Goal: Communication & Community: Share content

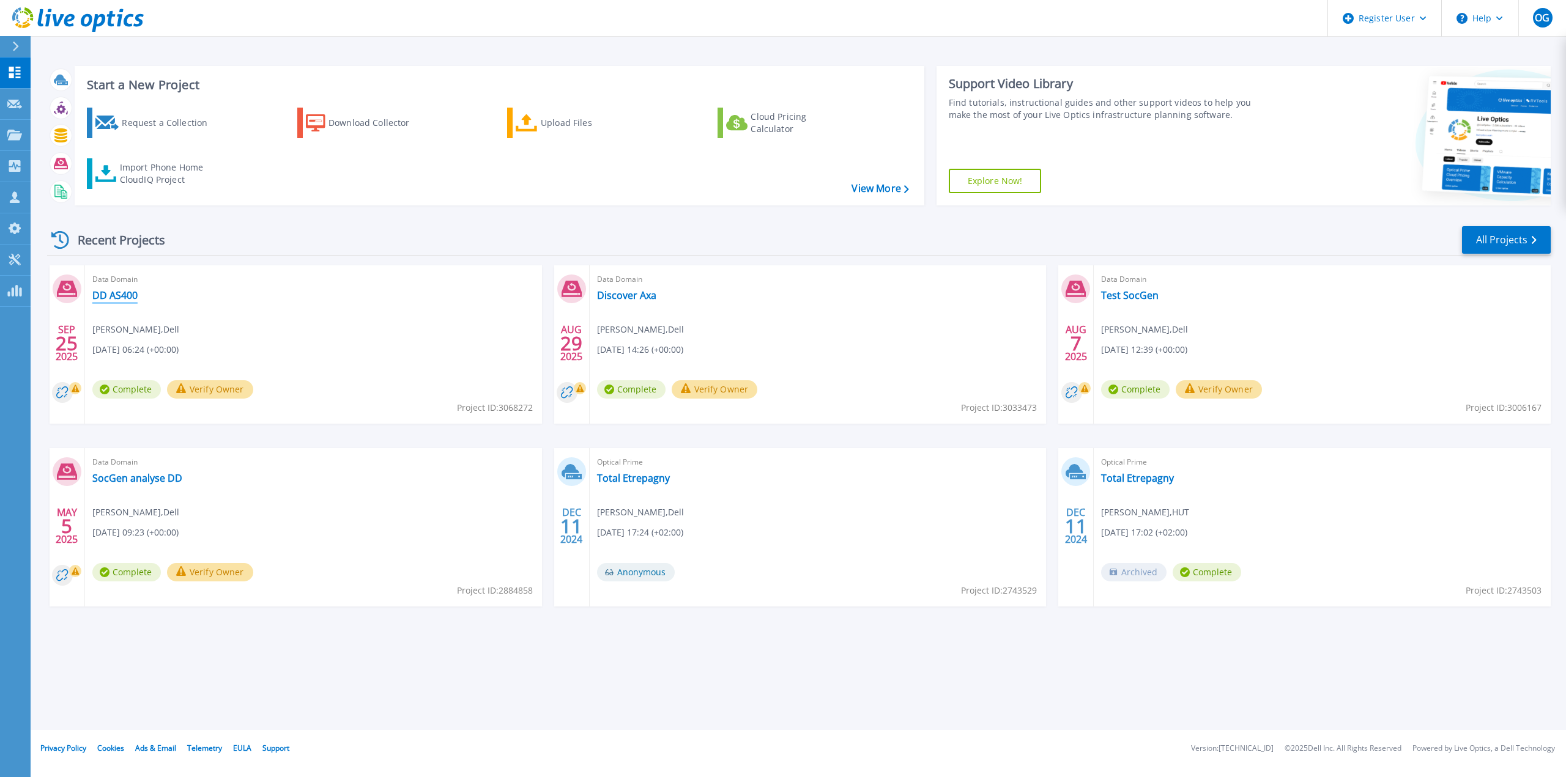
click at [129, 294] on link "DD AS400" at bounding box center [114, 295] width 45 height 12
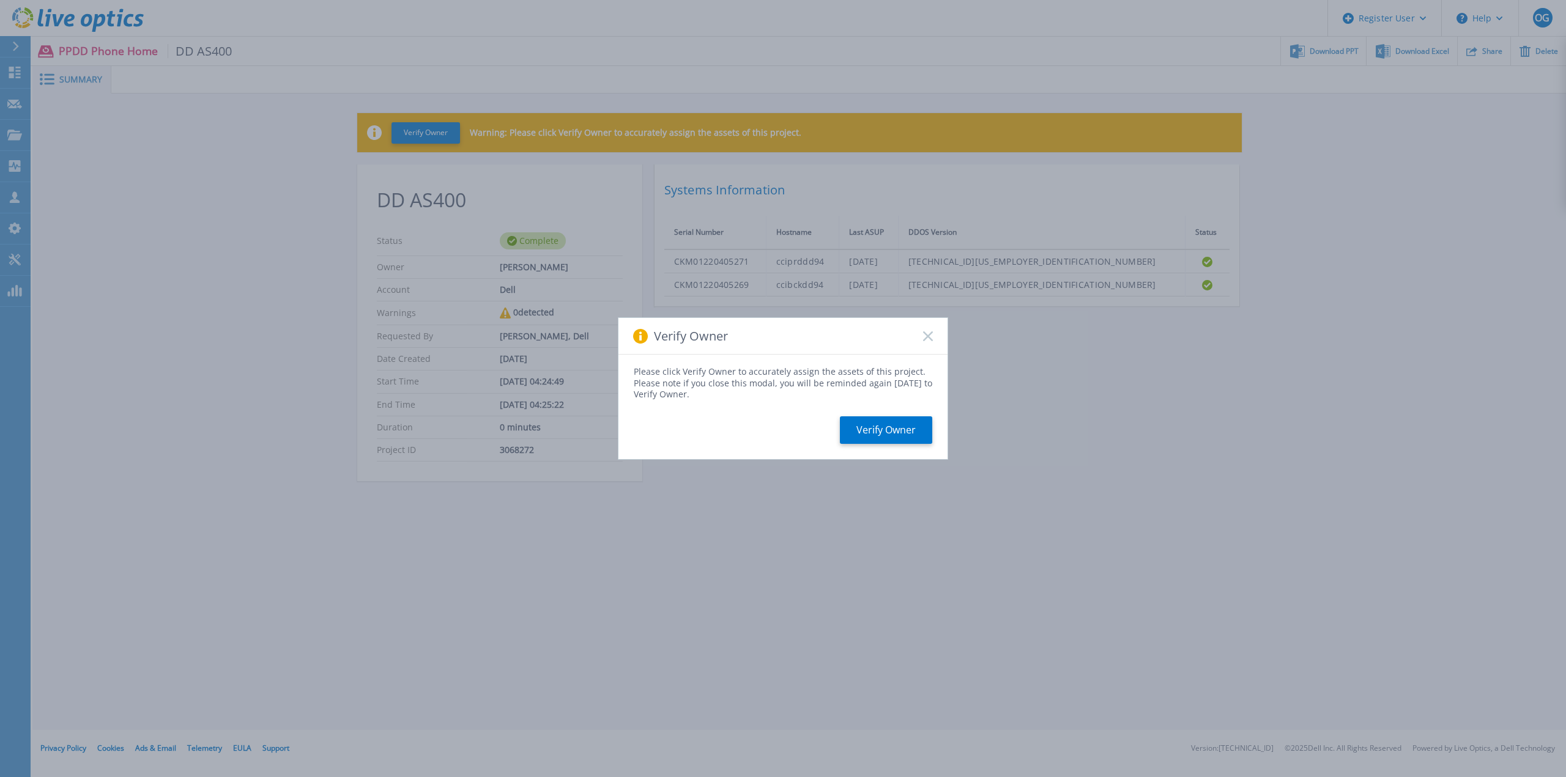
click at [930, 338] on icon at bounding box center [928, 336] width 10 height 10
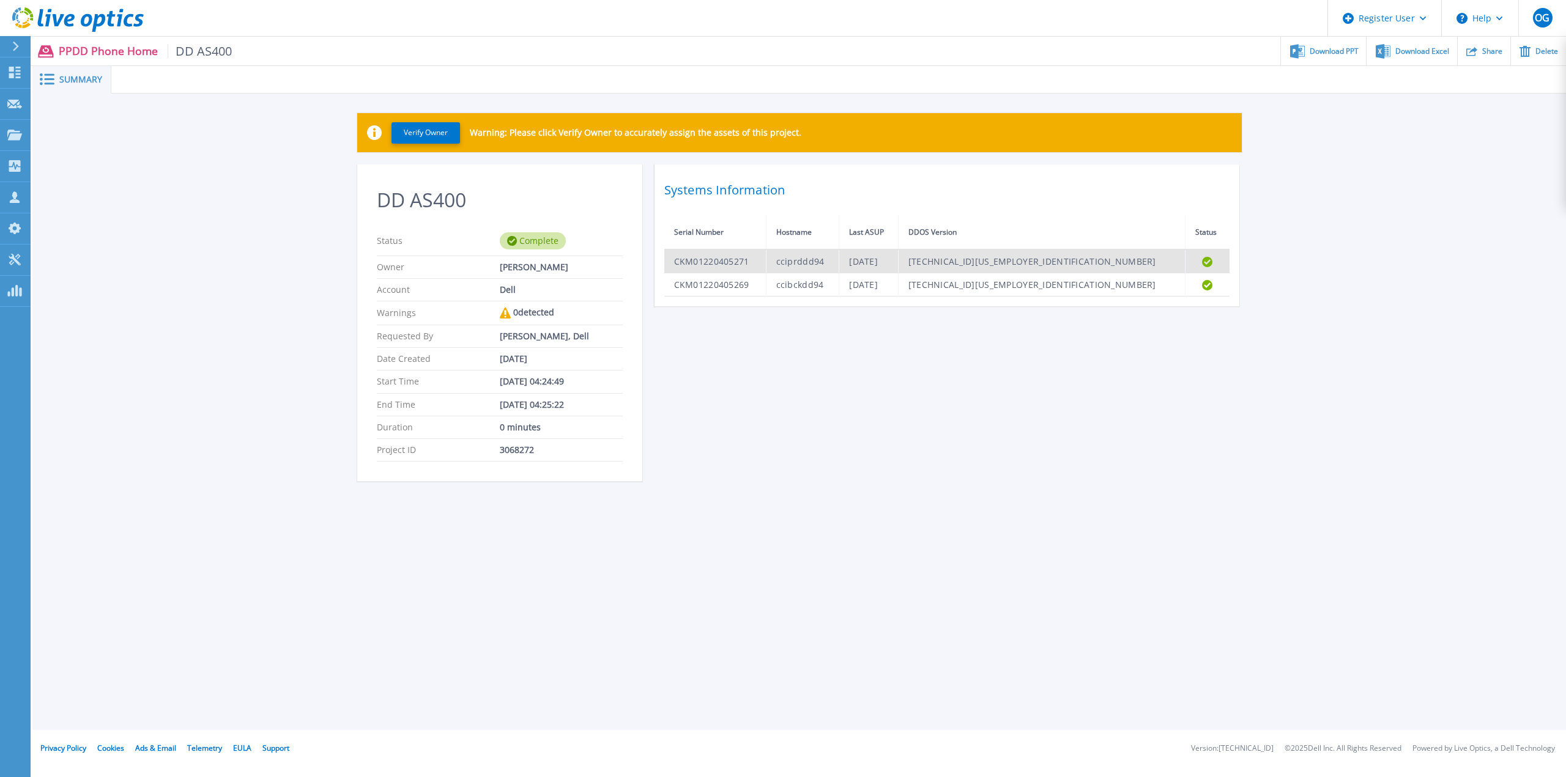
click at [728, 263] on td "CKM01220405271" at bounding box center [715, 262] width 102 height 24
copy td "CKM01220405271"
click at [17, 53] on div at bounding box center [21, 46] width 20 height 21
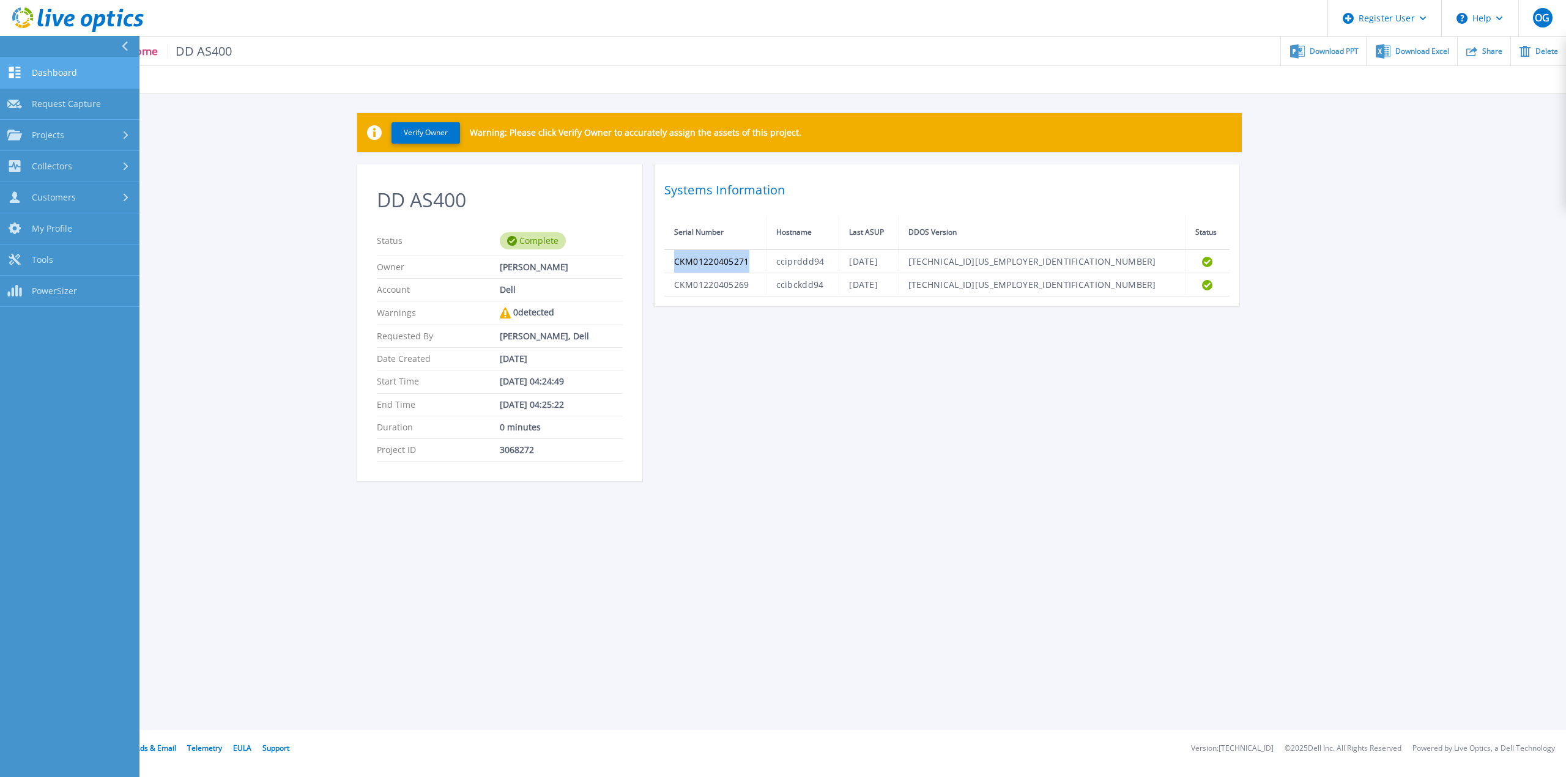
click at [42, 67] on span "Dashboard" at bounding box center [54, 72] width 45 height 11
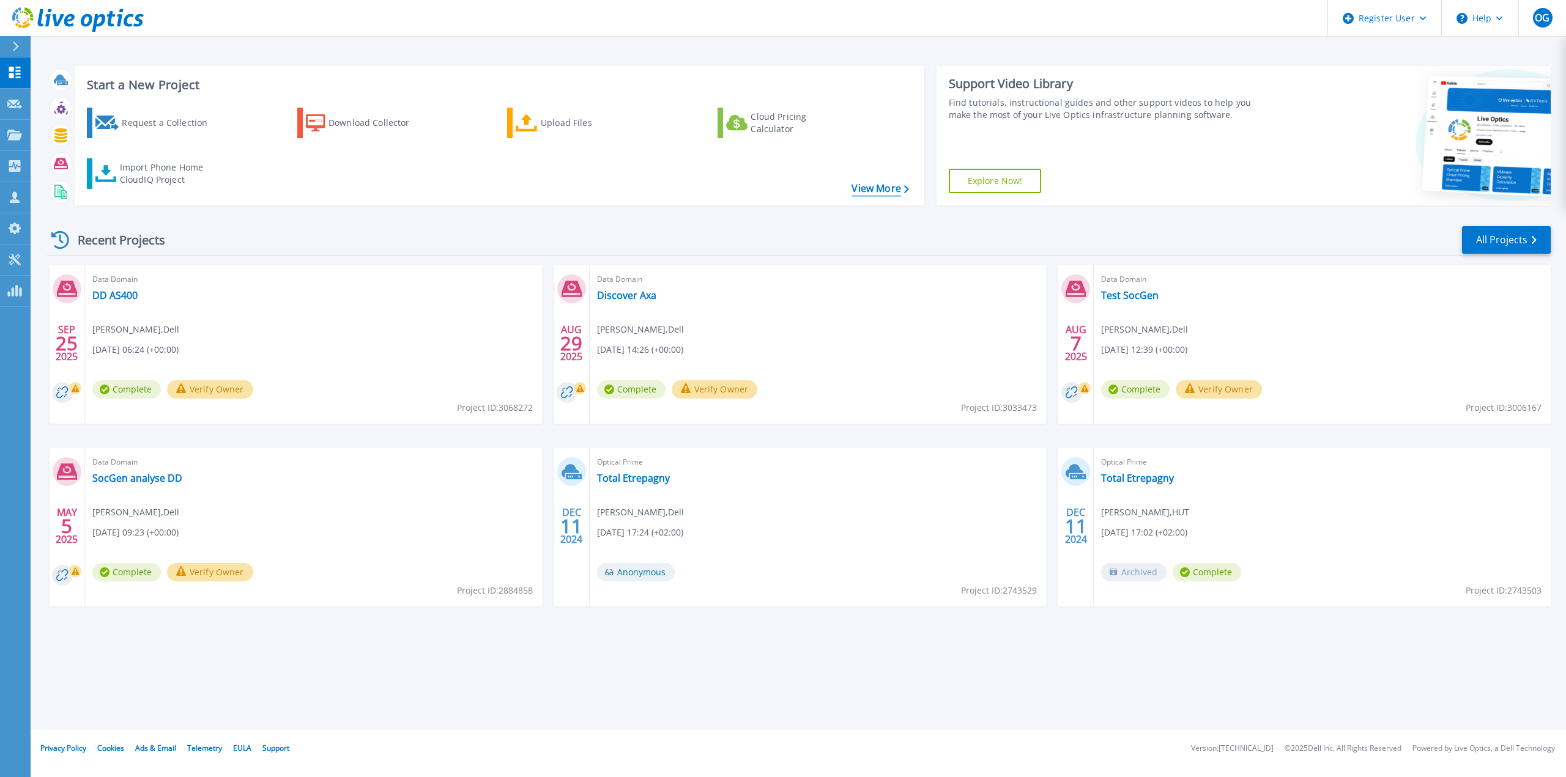
click at [871, 189] on link "View More" at bounding box center [879, 189] width 57 height 12
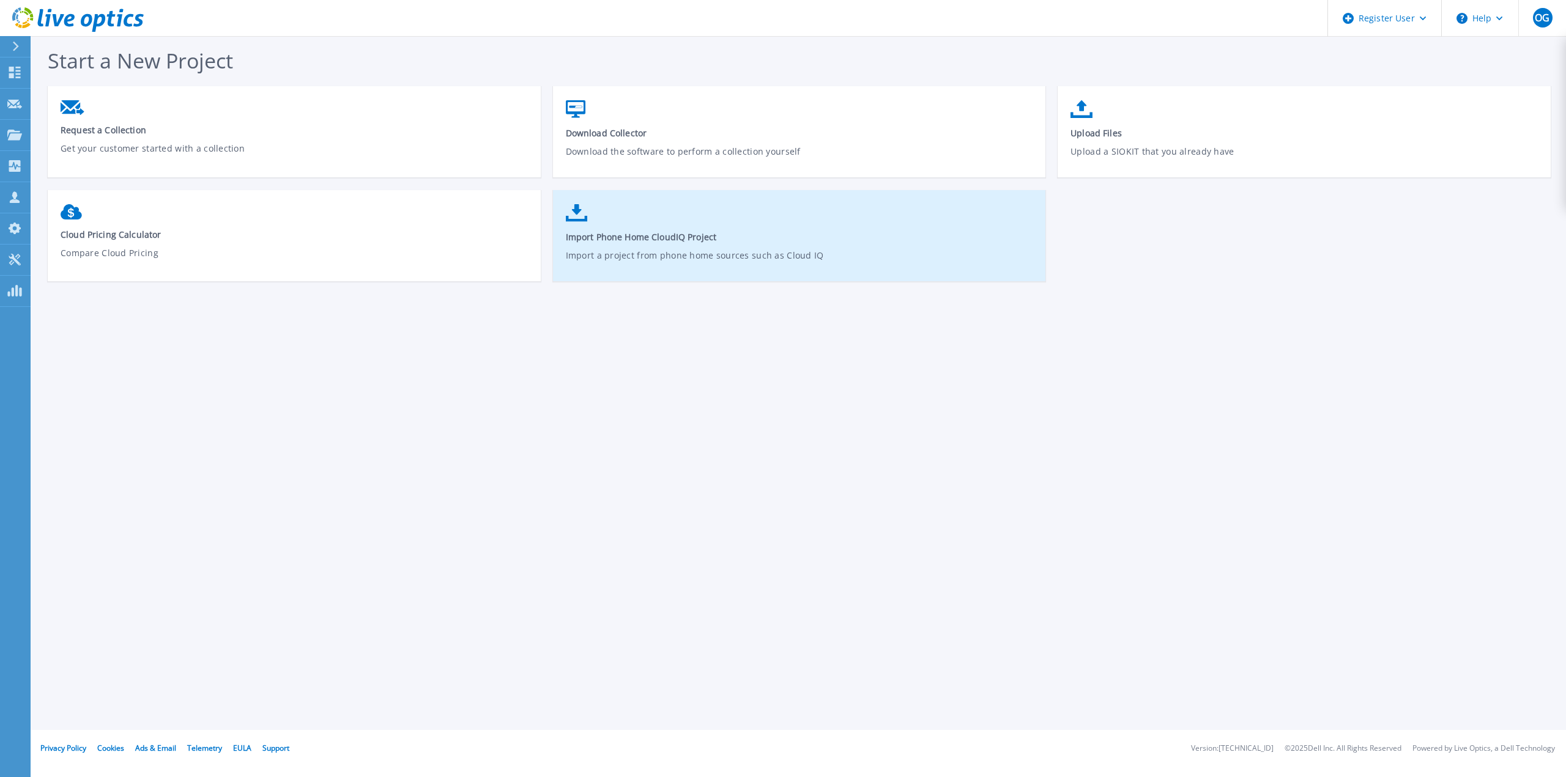
click at [630, 218] on link "Import Phone Home CloudIQ Project Import a project from phone home sources such…" at bounding box center [799, 241] width 493 height 87
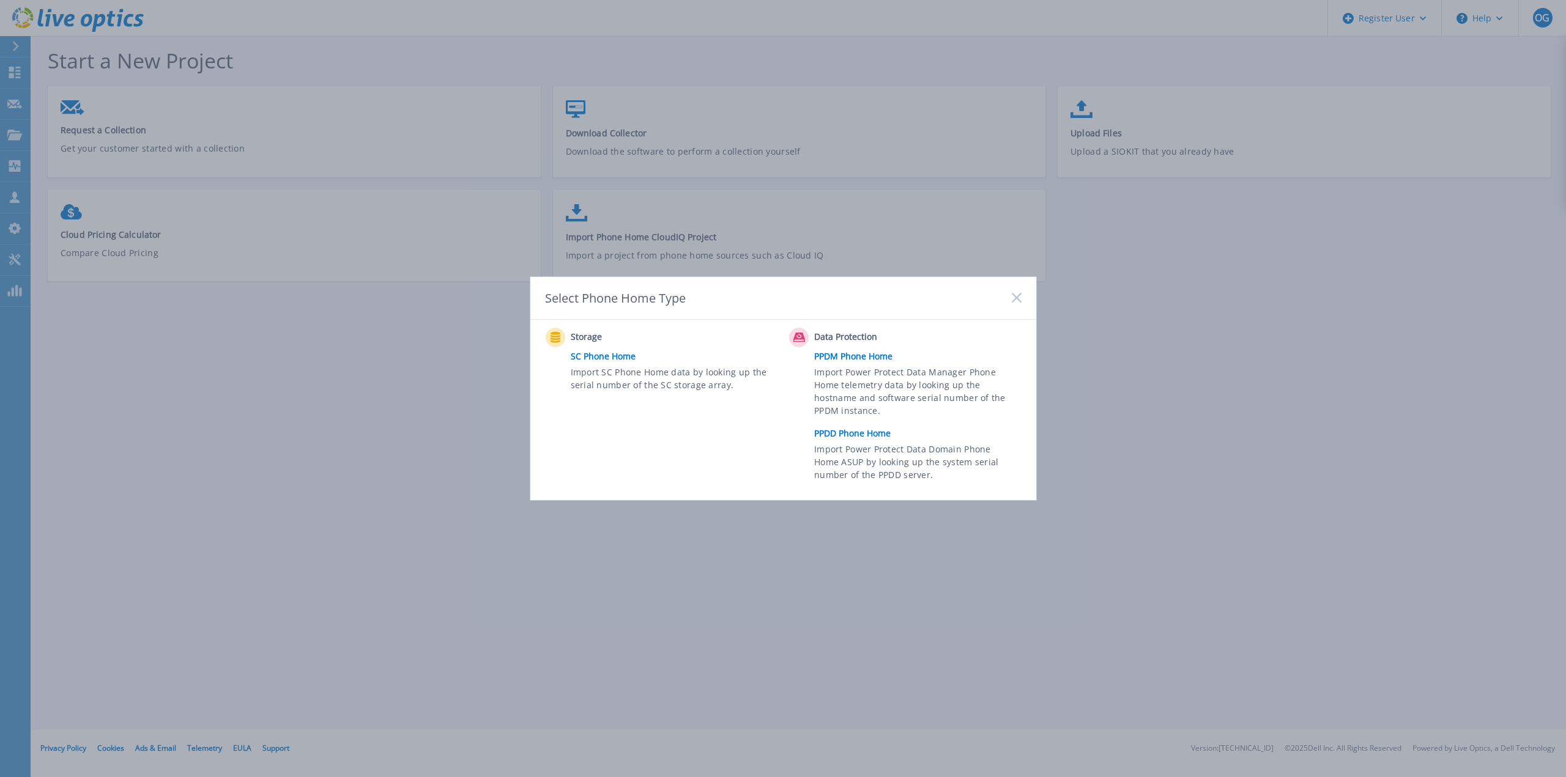
click at [849, 435] on link "PPDD Phone Home" at bounding box center [920, 433] width 213 height 18
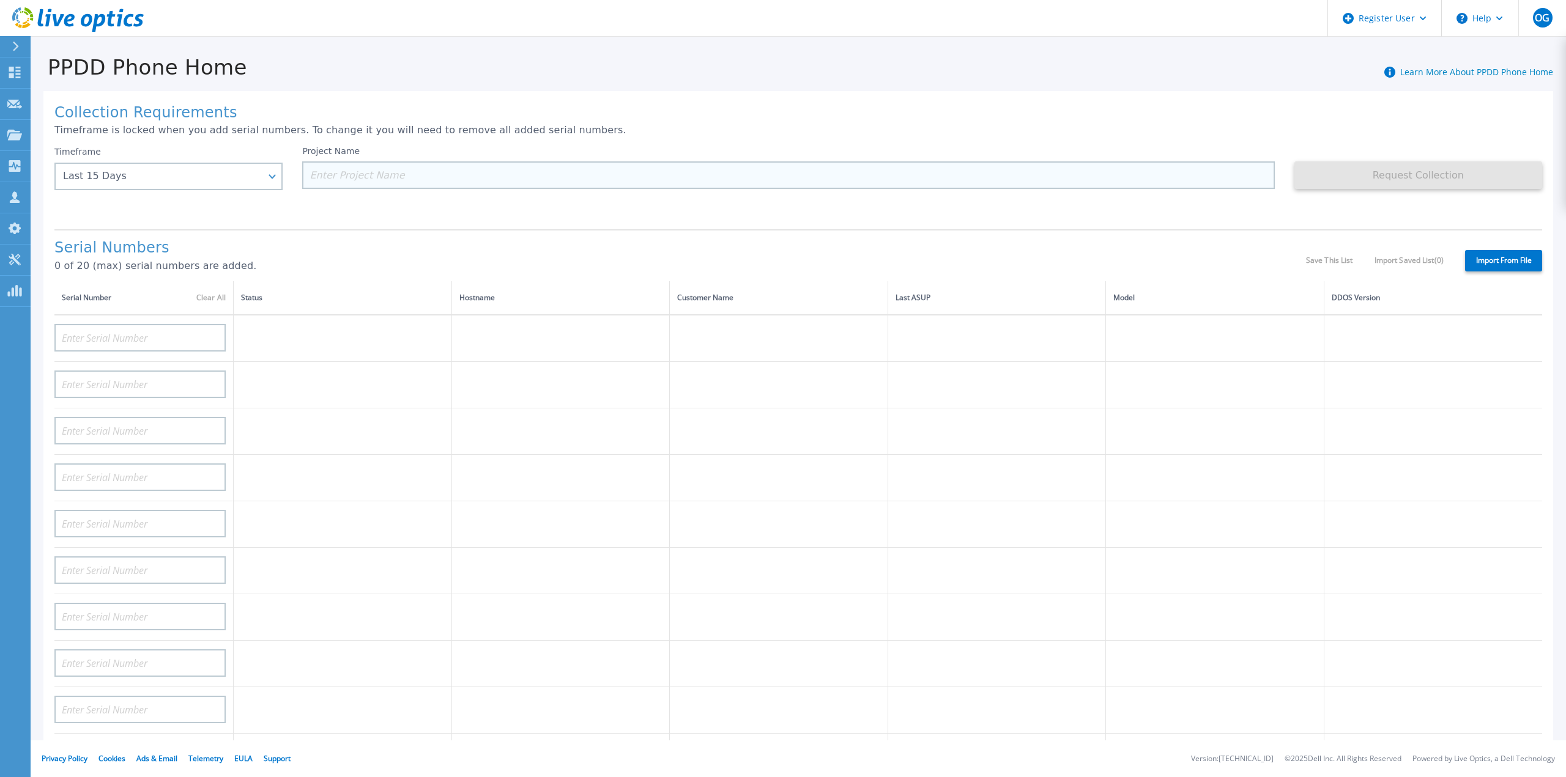
click at [434, 182] on input at bounding box center [788, 175] width 972 height 28
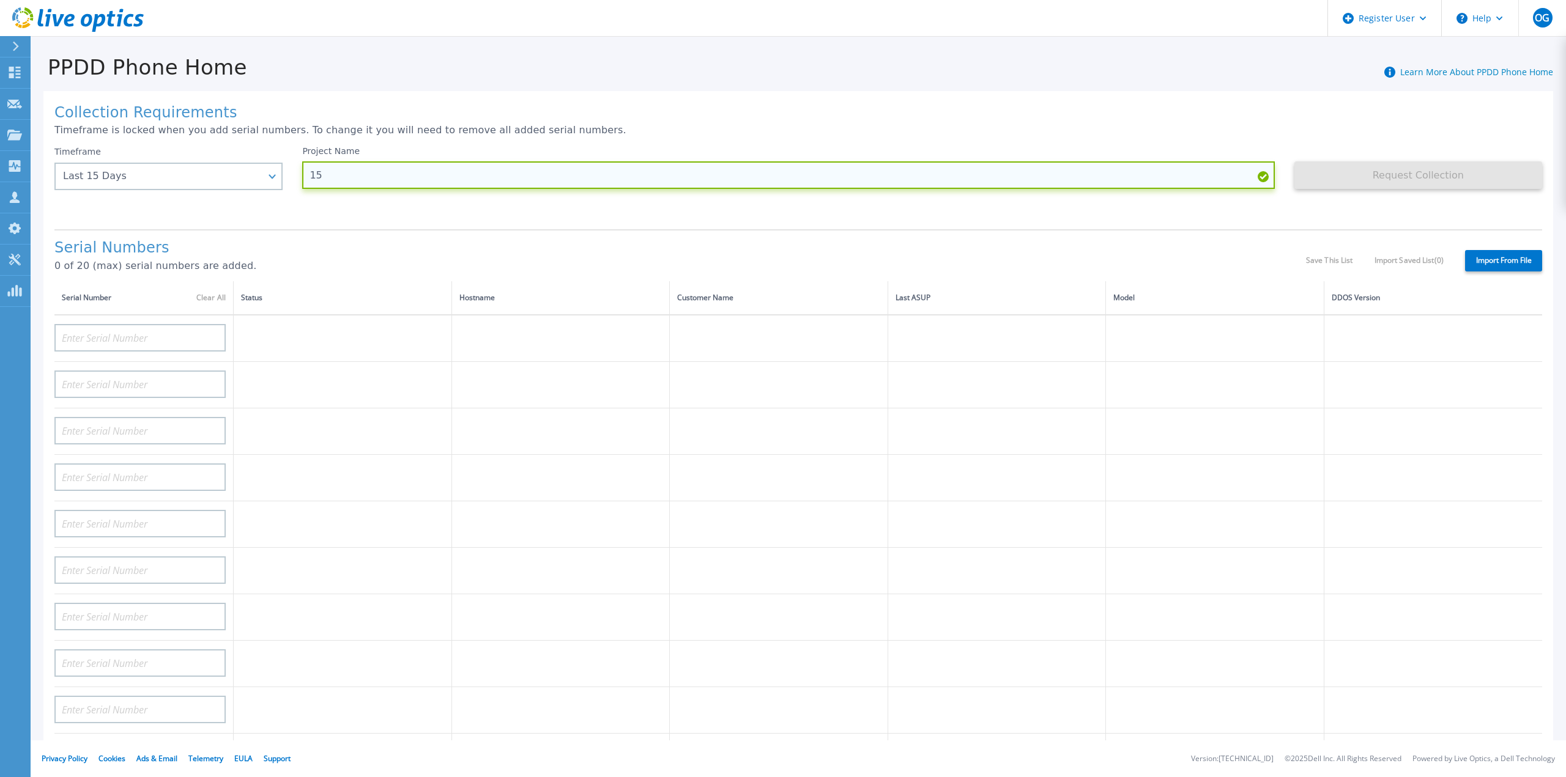
type input "1"
type input "DD AS 400 15 jours de data"
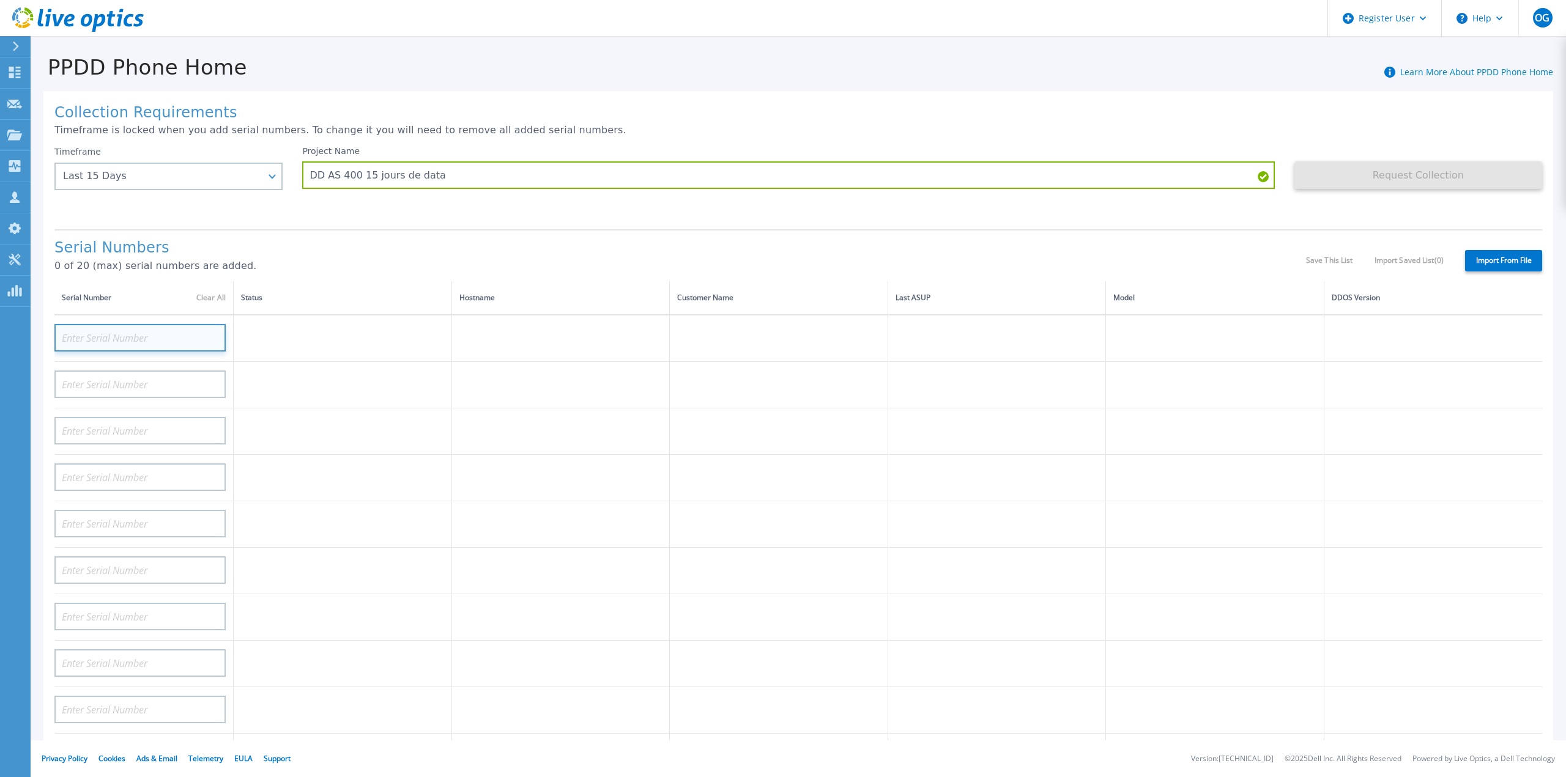
click at [172, 324] on input at bounding box center [139, 338] width 171 height 28
paste input "CKM01220405271"
type input "CKM01220405271"
click at [159, 372] on input at bounding box center [139, 385] width 171 height 28
paste input "CKM01220405271"
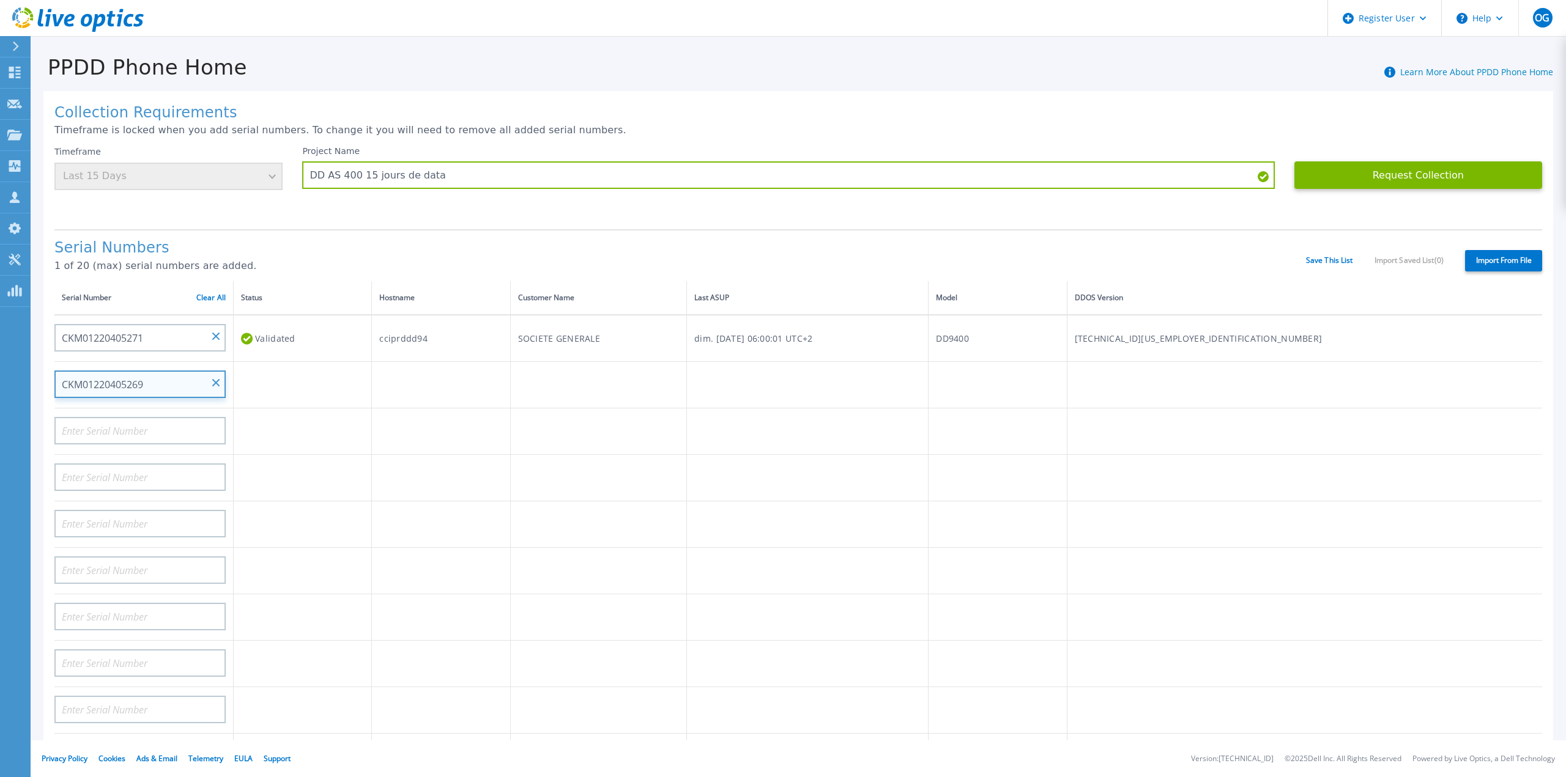
type input "CKM01220405269"
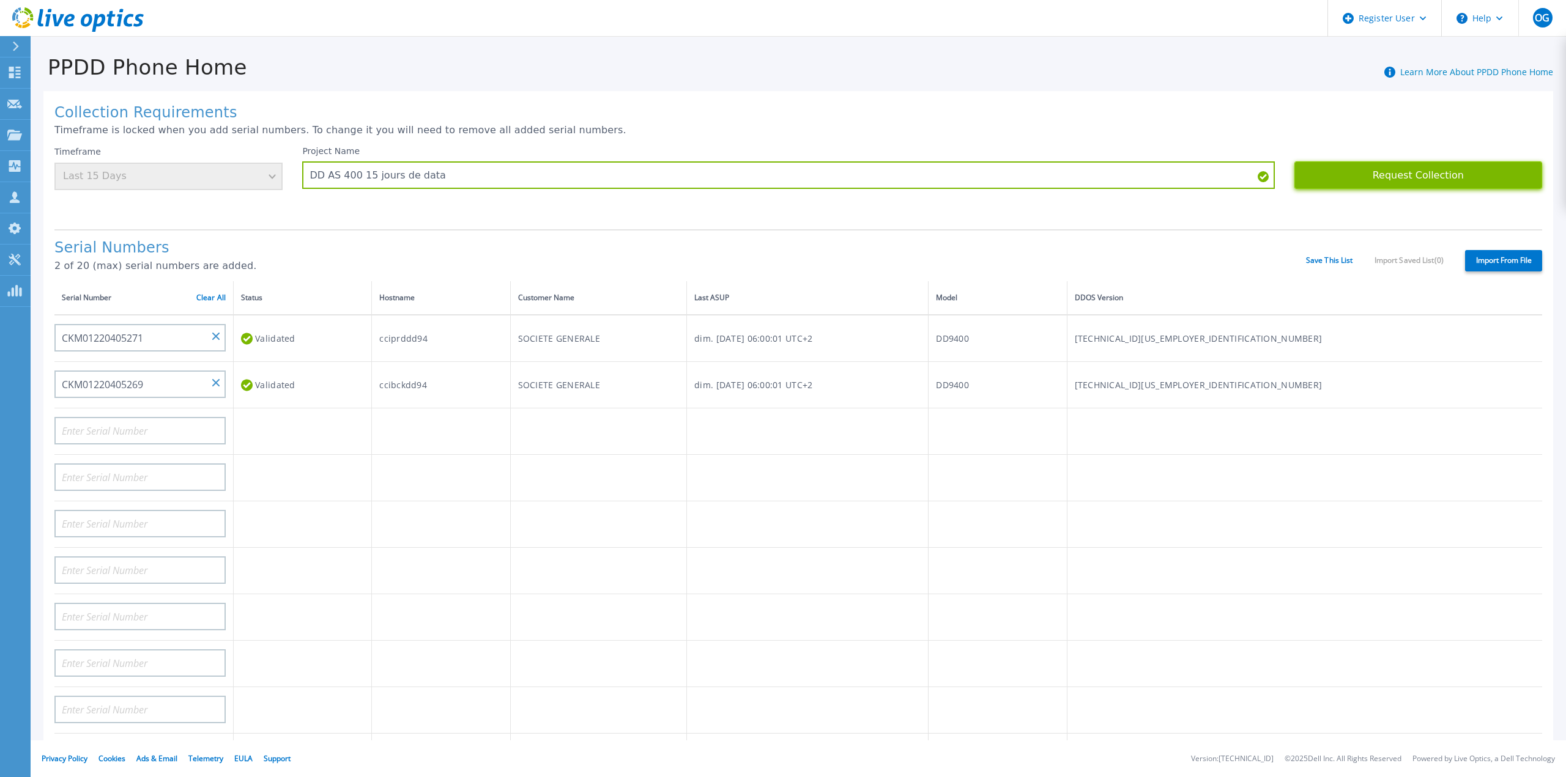
click at [1396, 187] on button "Request Collection" at bounding box center [1418, 175] width 248 height 28
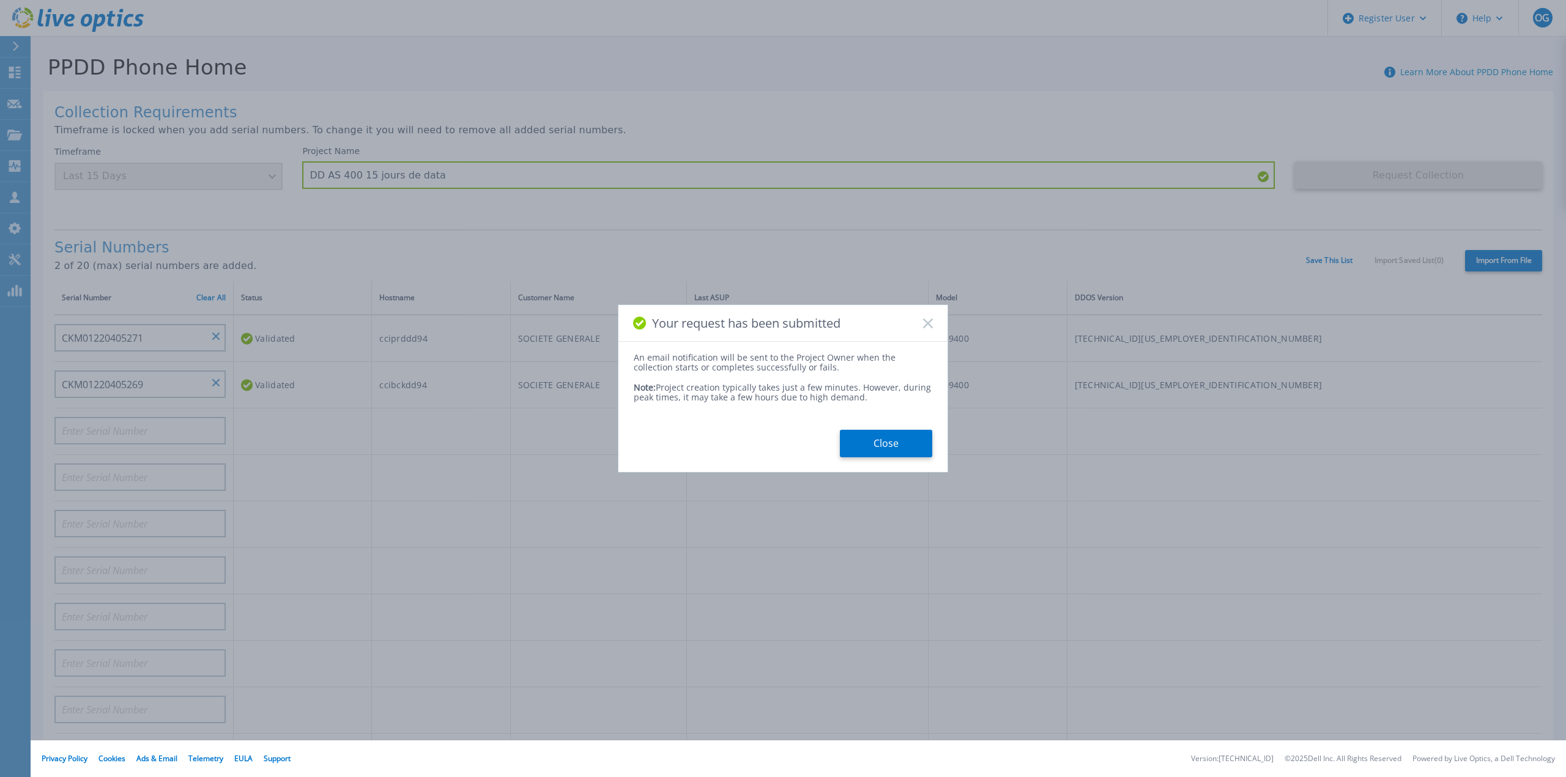
click at [860, 442] on button "Close" at bounding box center [886, 444] width 92 height 28
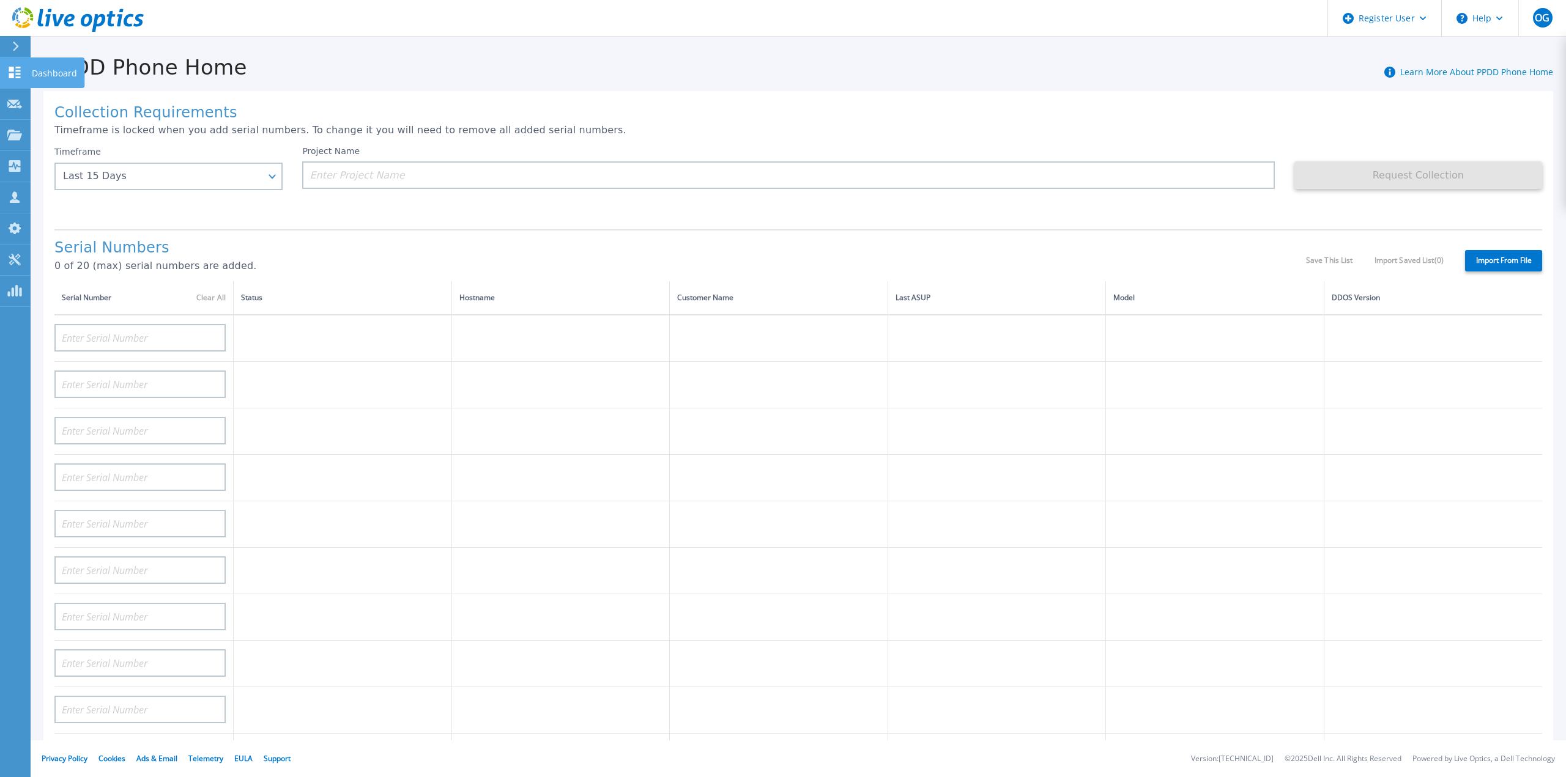
click at [17, 71] on icon at bounding box center [15, 73] width 12 height 12
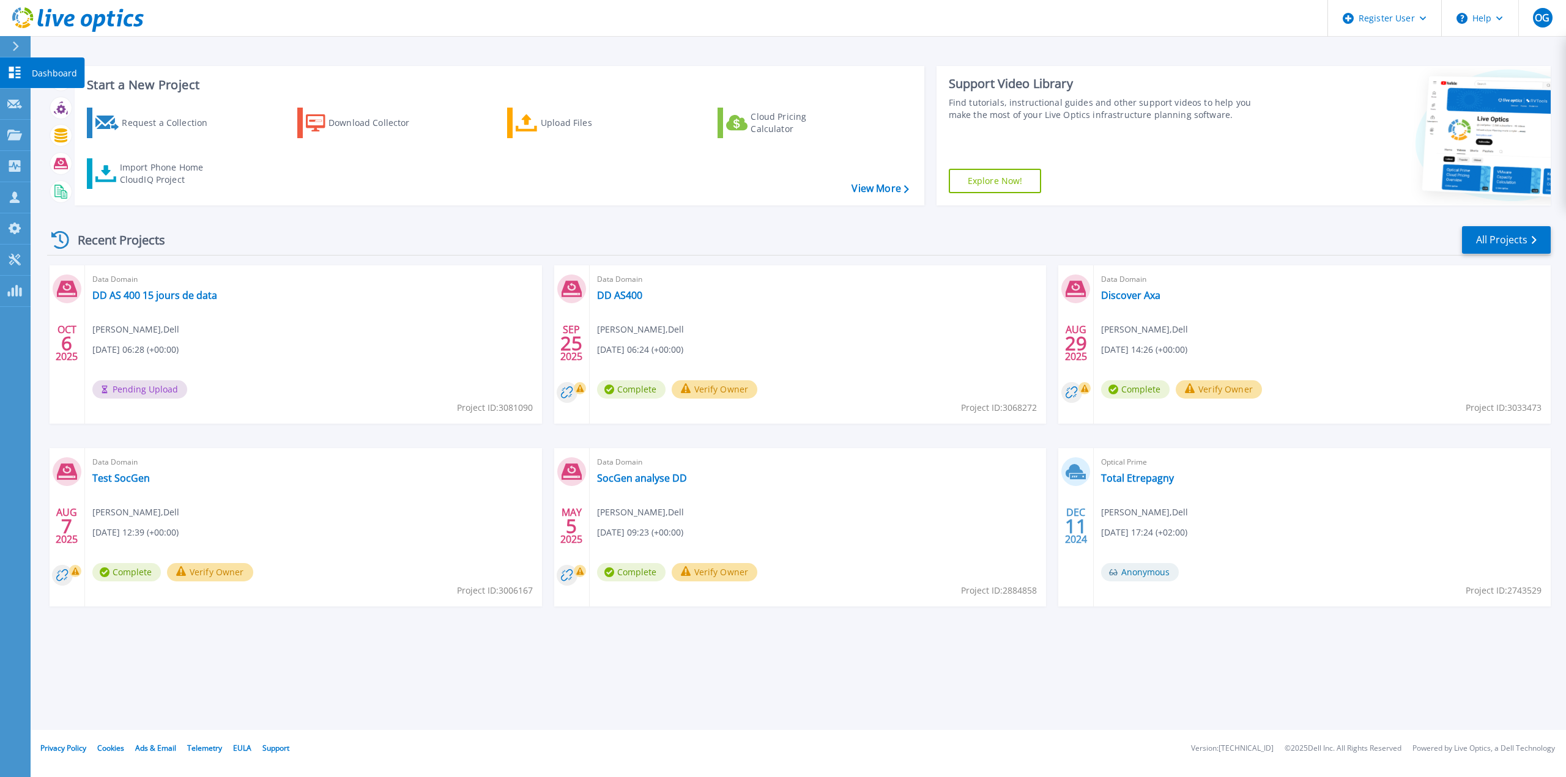
click at [1, 79] on link "Dashboard Dashboard" at bounding box center [15, 72] width 31 height 31
click at [154, 295] on link "DD AS 400 15 jours de data" at bounding box center [154, 295] width 125 height 12
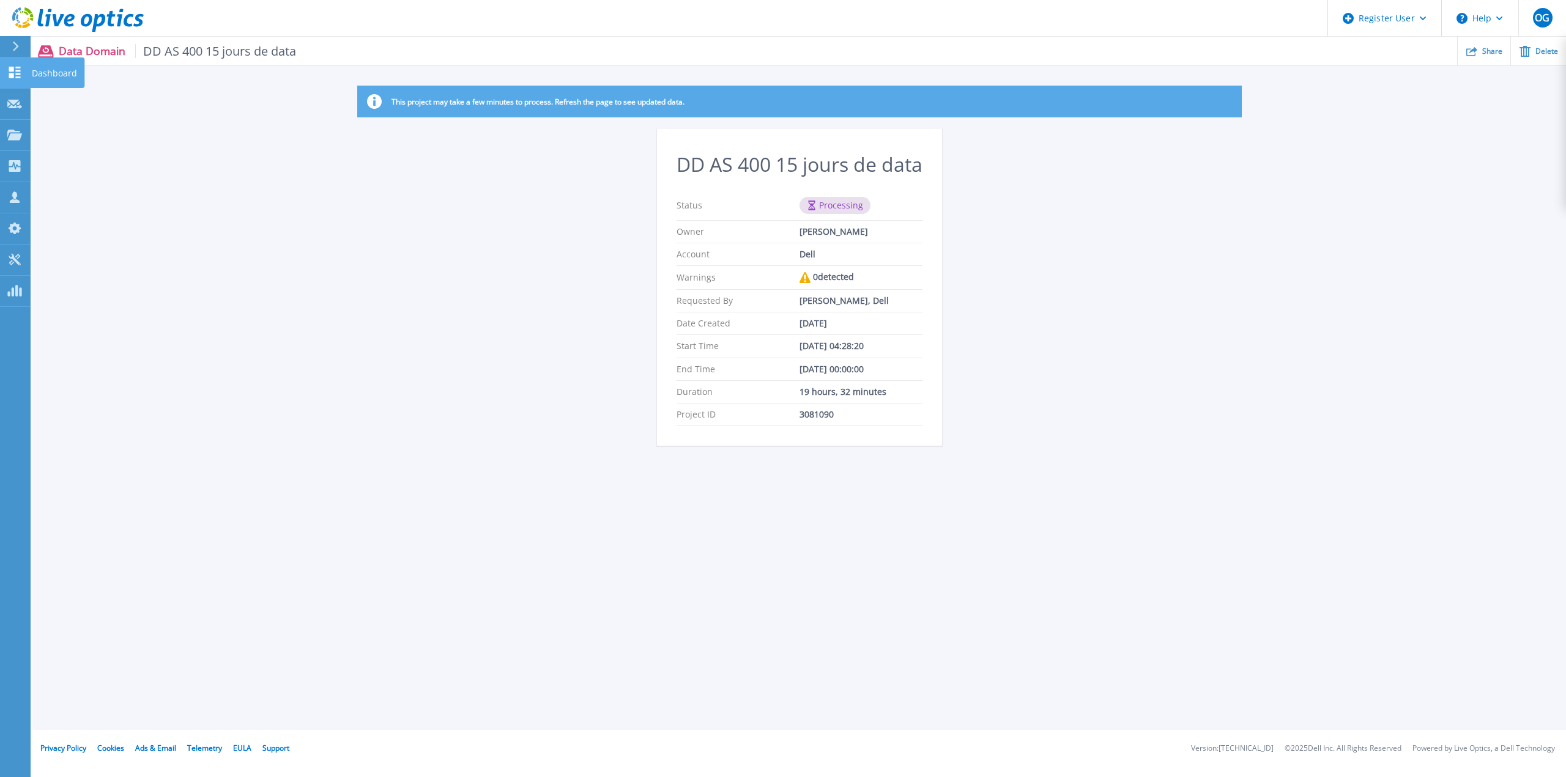
click at [18, 70] on icon at bounding box center [15, 73] width 12 height 12
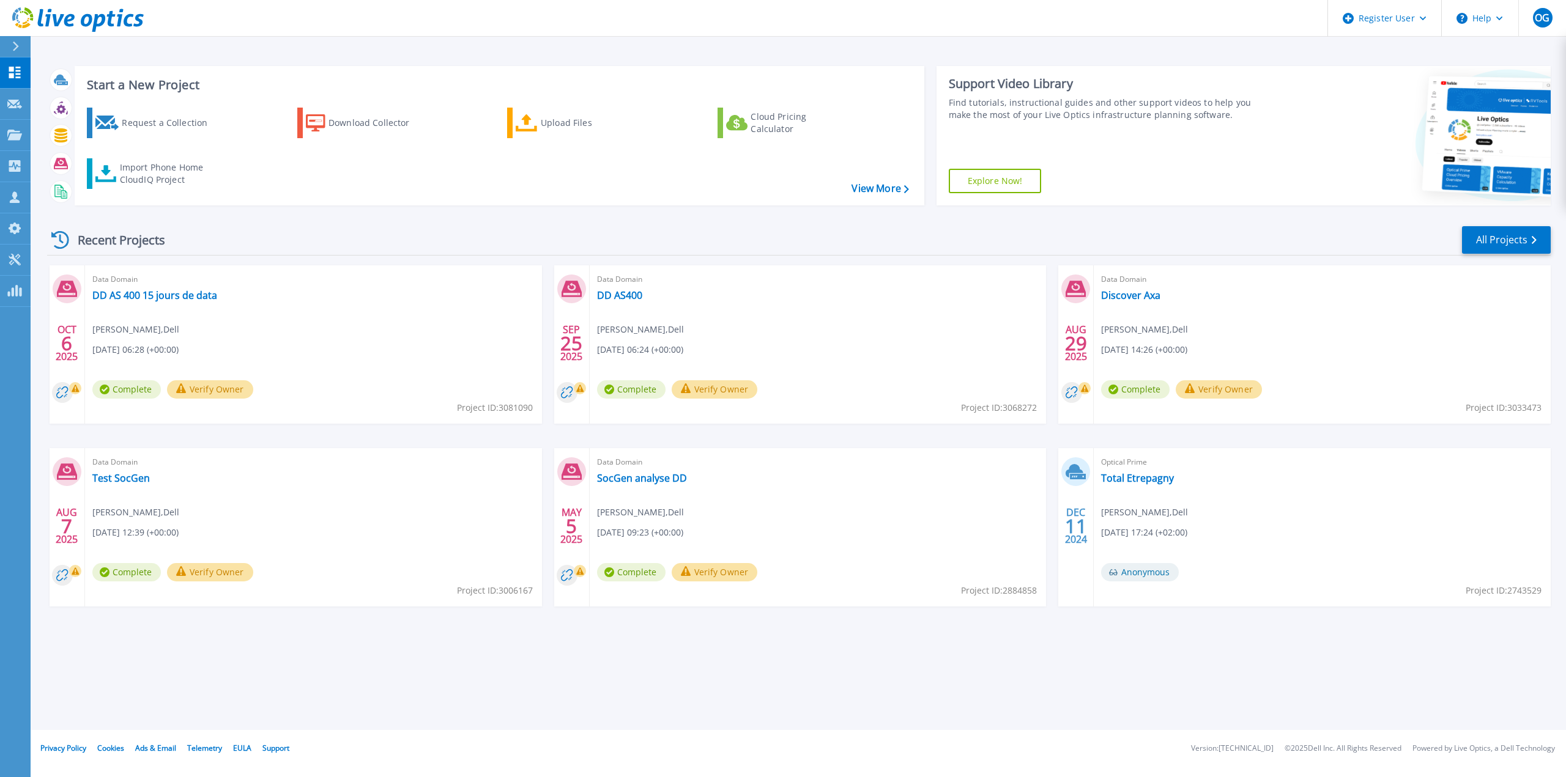
click at [194, 386] on button "Verify Owner" at bounding box center [210, 389] width 86 height 18
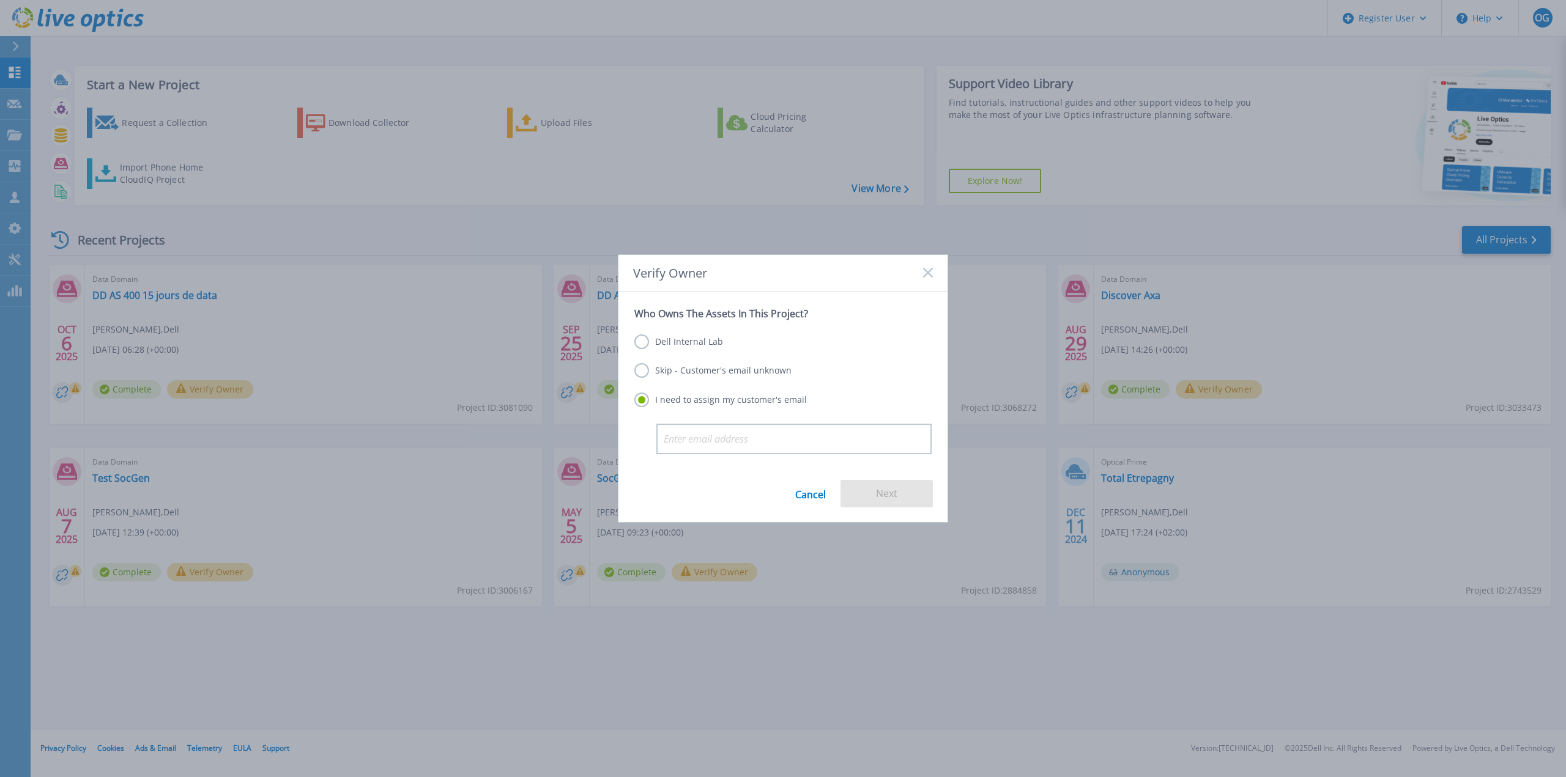
click at [679, 368] on label "Skip - Customer's email unknown" at bounding box center [712, 370] width 157 height 15
click at [0, 0] on input "Skip - Customer's email unknown" at bounding box center [0, 0] width 0 height 0
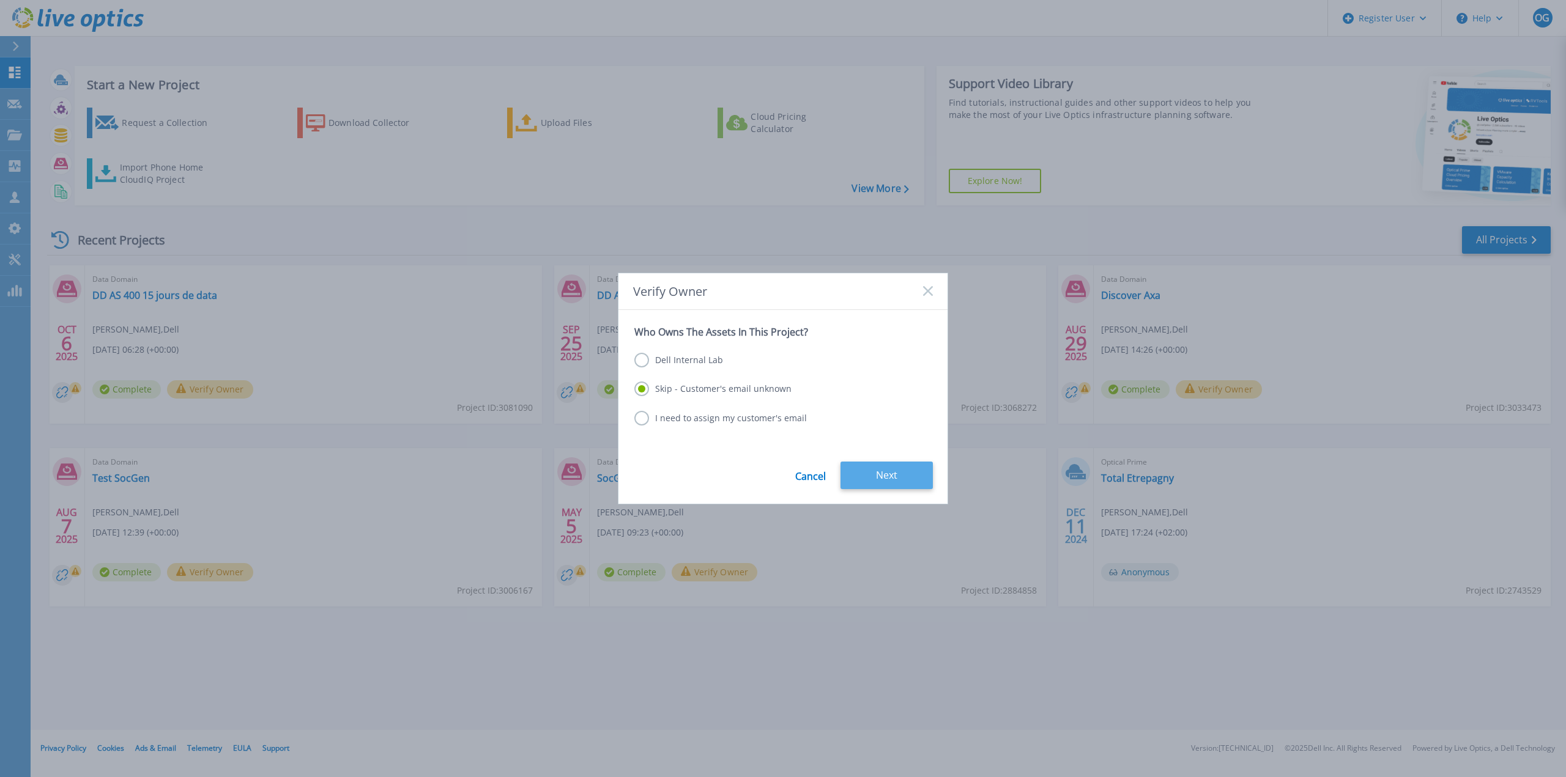
click at [894, 480] on button "Next" at bounding box center [886, 476] width 92 height 28
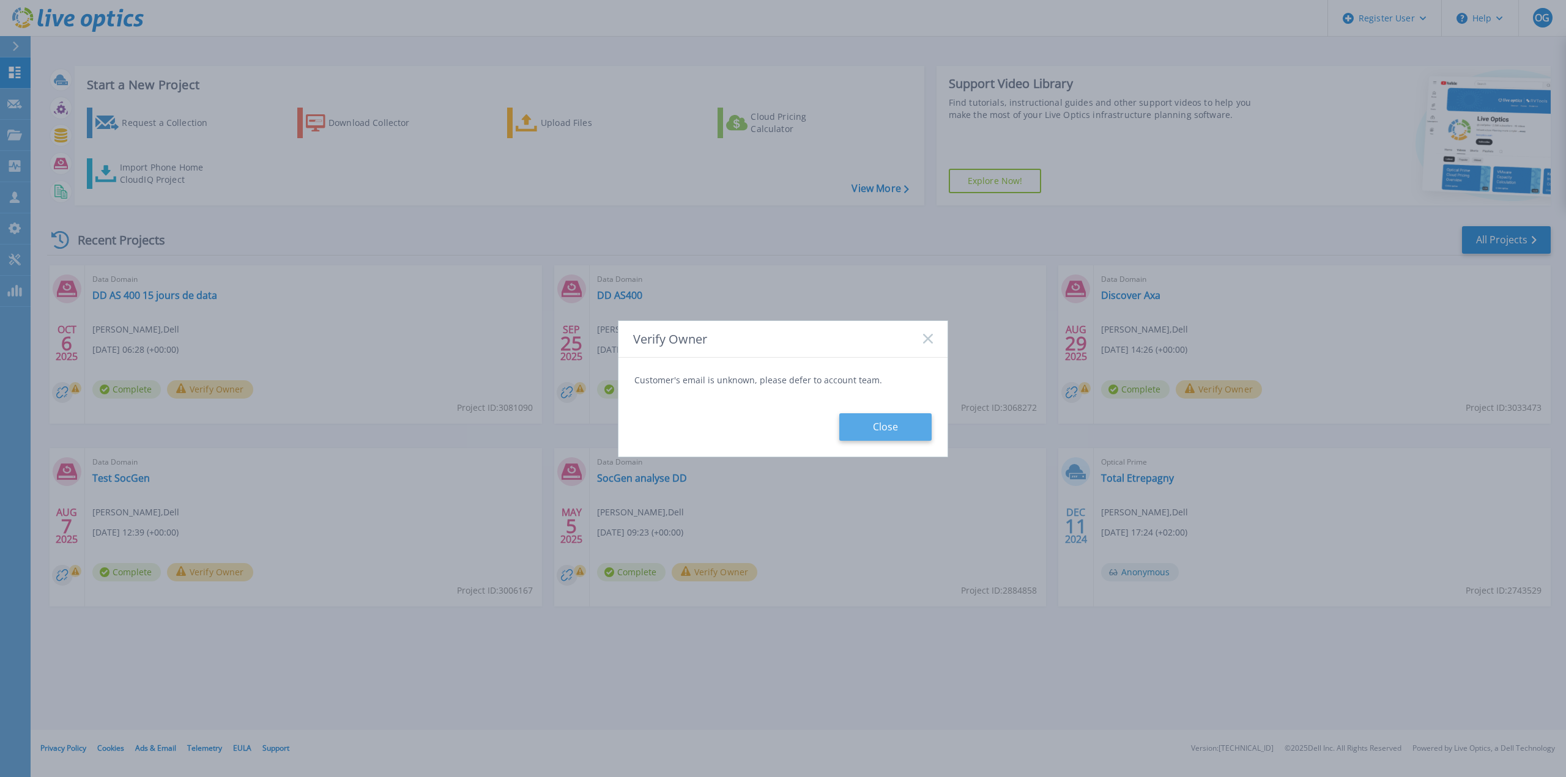
click at [894, 437] on button "Close" at bounding box center [885, 427] width 92 height 28
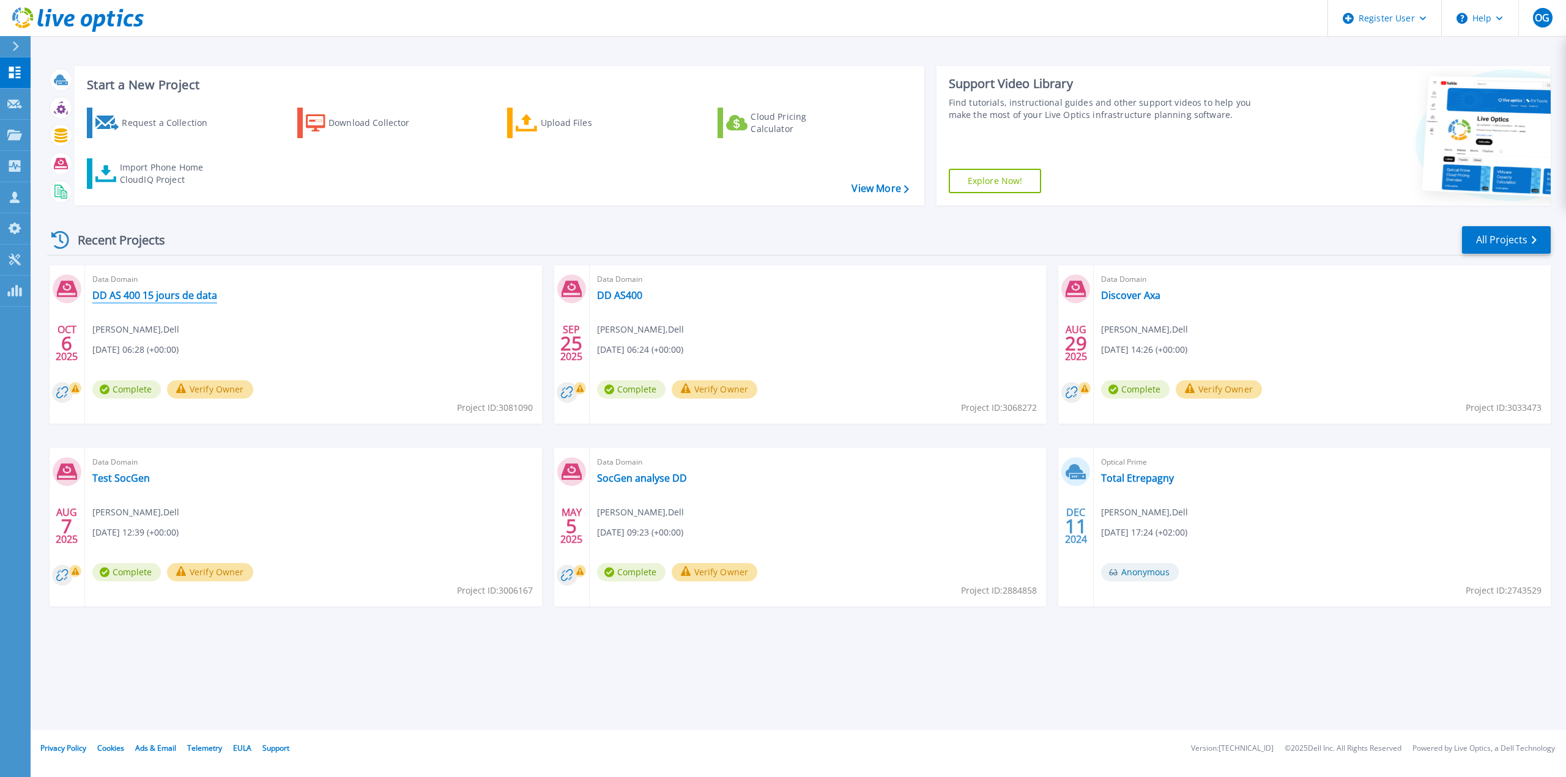
click at [133, 293] on link "DD AS 400 15 jours de data" at bounding box center [154, 295] width 125 height 12
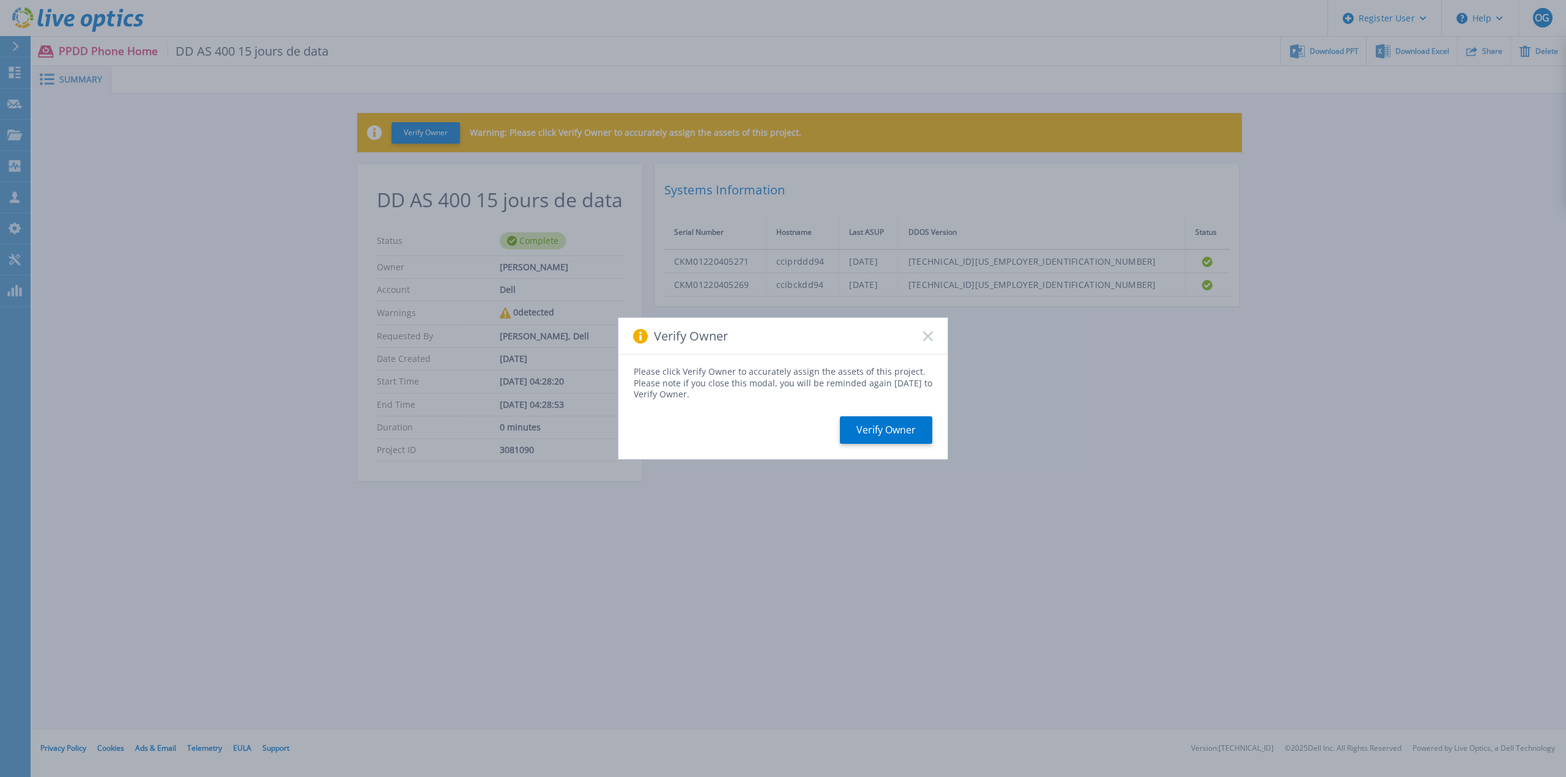
click at [926, 335] on rect at bounding box center [927, 336] width 10 height 10
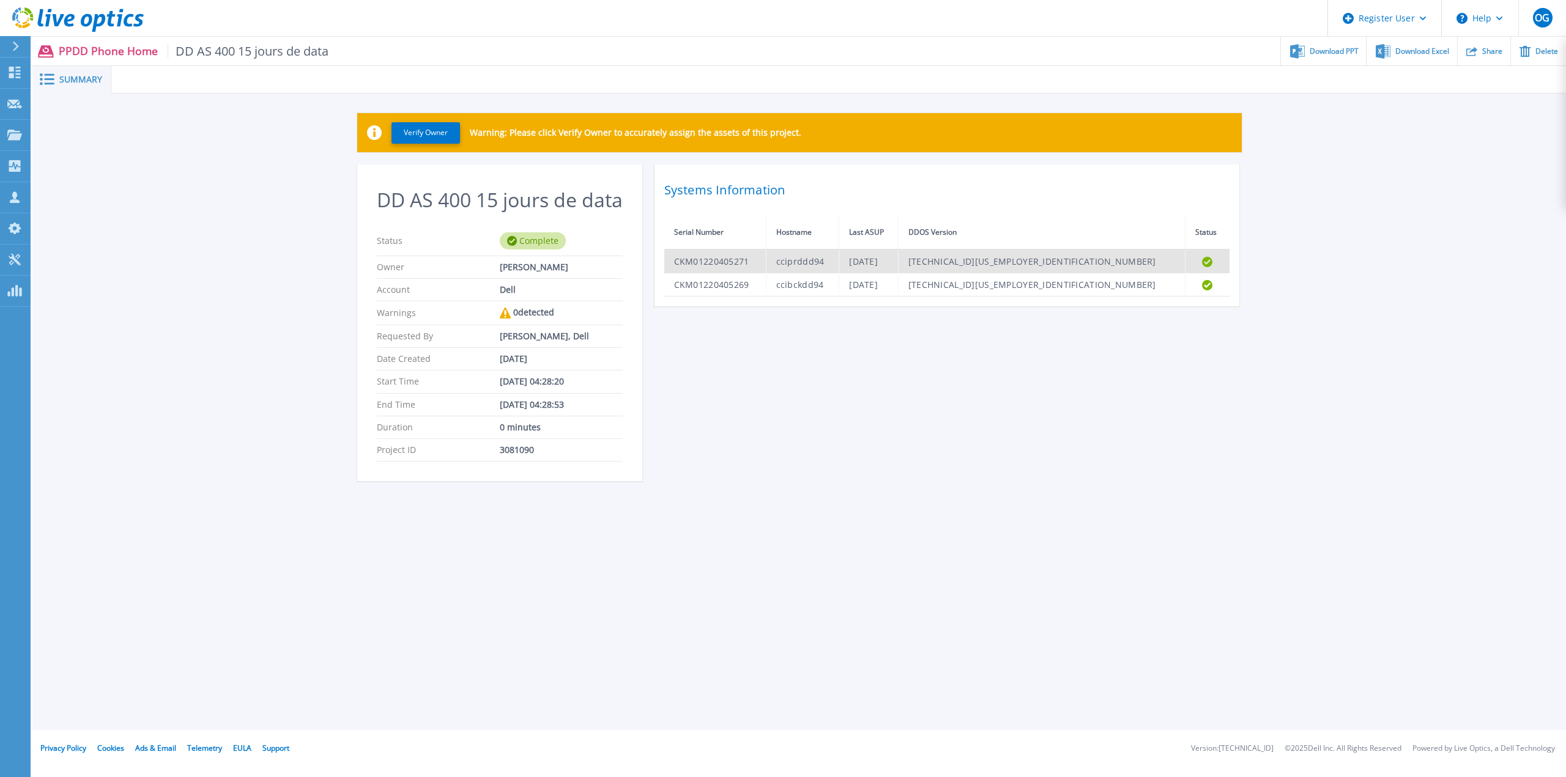
click at [898, 265] on td "[DATE]" at bounding box center [868, 262] width 59 height 24
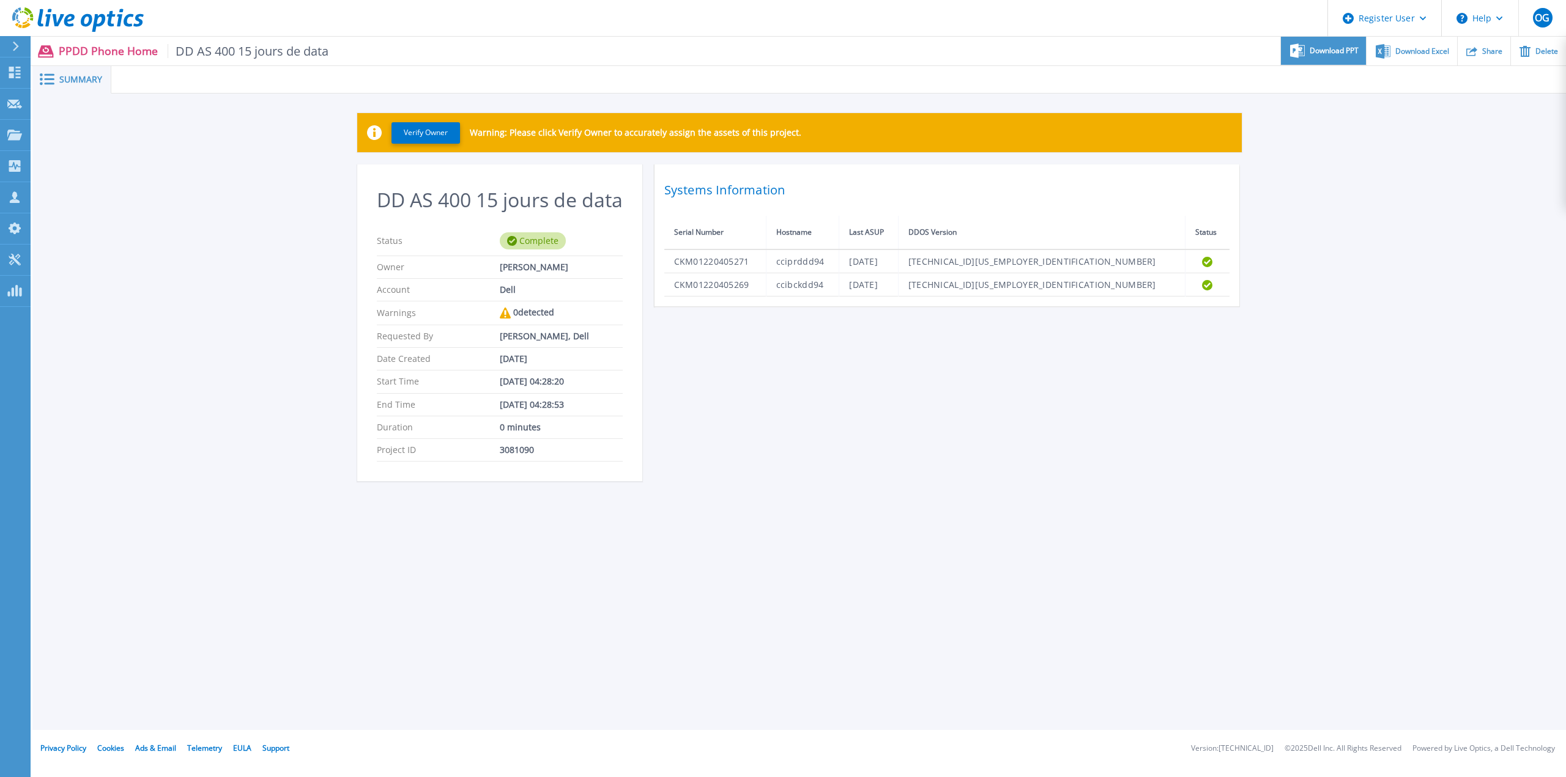
click at [1328, 50] on span "Download PPT" at bounding box center [1333, 50] width 49 height 7
drag, startPoint x: 1483, startPoint y: 0, endPoint x: 1365, endPoint y: 90, distance: 148.4
click at [1331, 119] on div "Verify Owner Warning: Please click Verify Owner to accurately assign the assets…" at bounding box center [798, 304] width 1533 height 421
click at [1476, 48] on icon at bounding box center [1471, 50] width 11 height 9
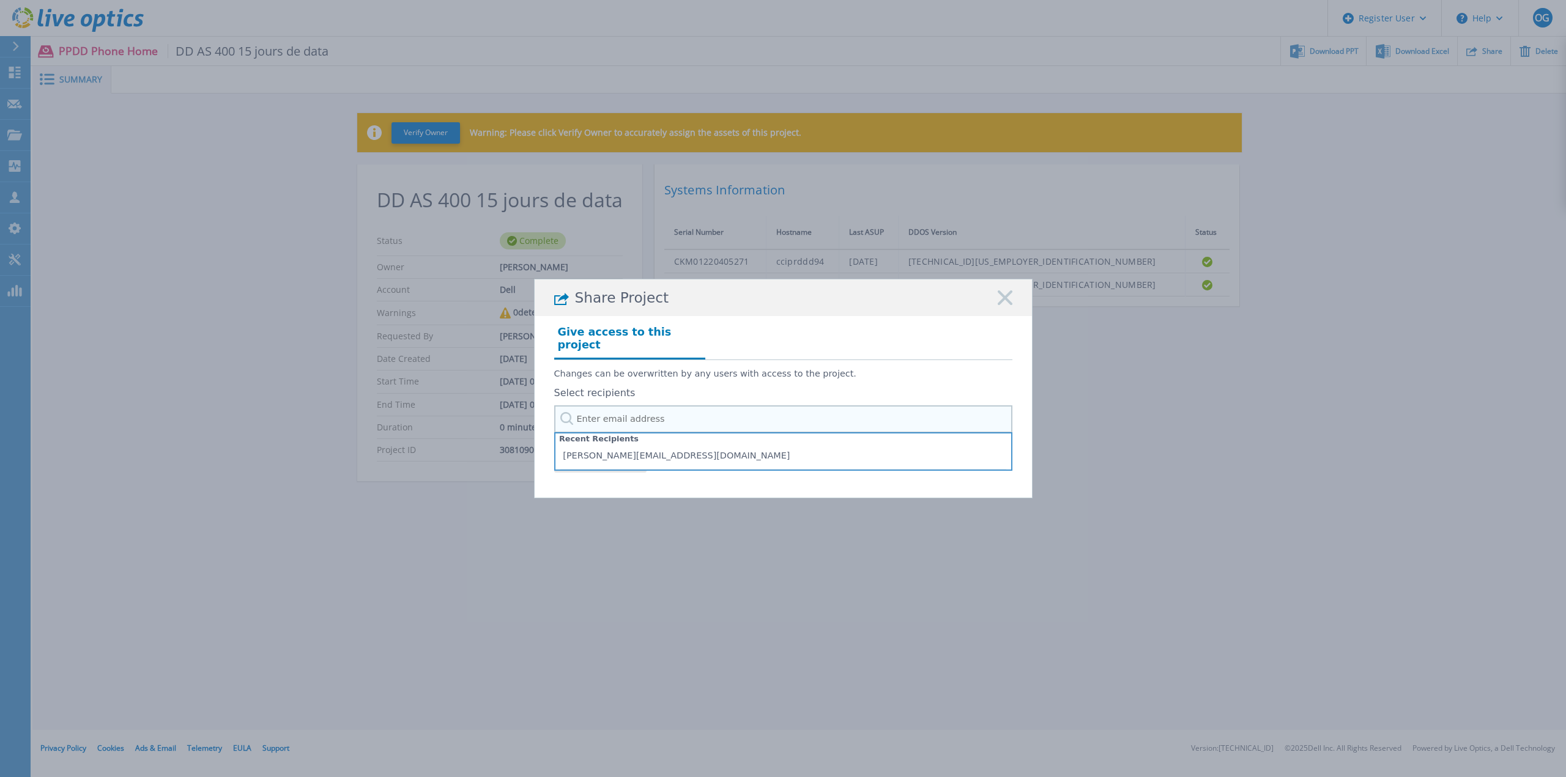
click at [649, 410] on input "text" at bounding box center [783, 419] width 458 height 28
type input "j"
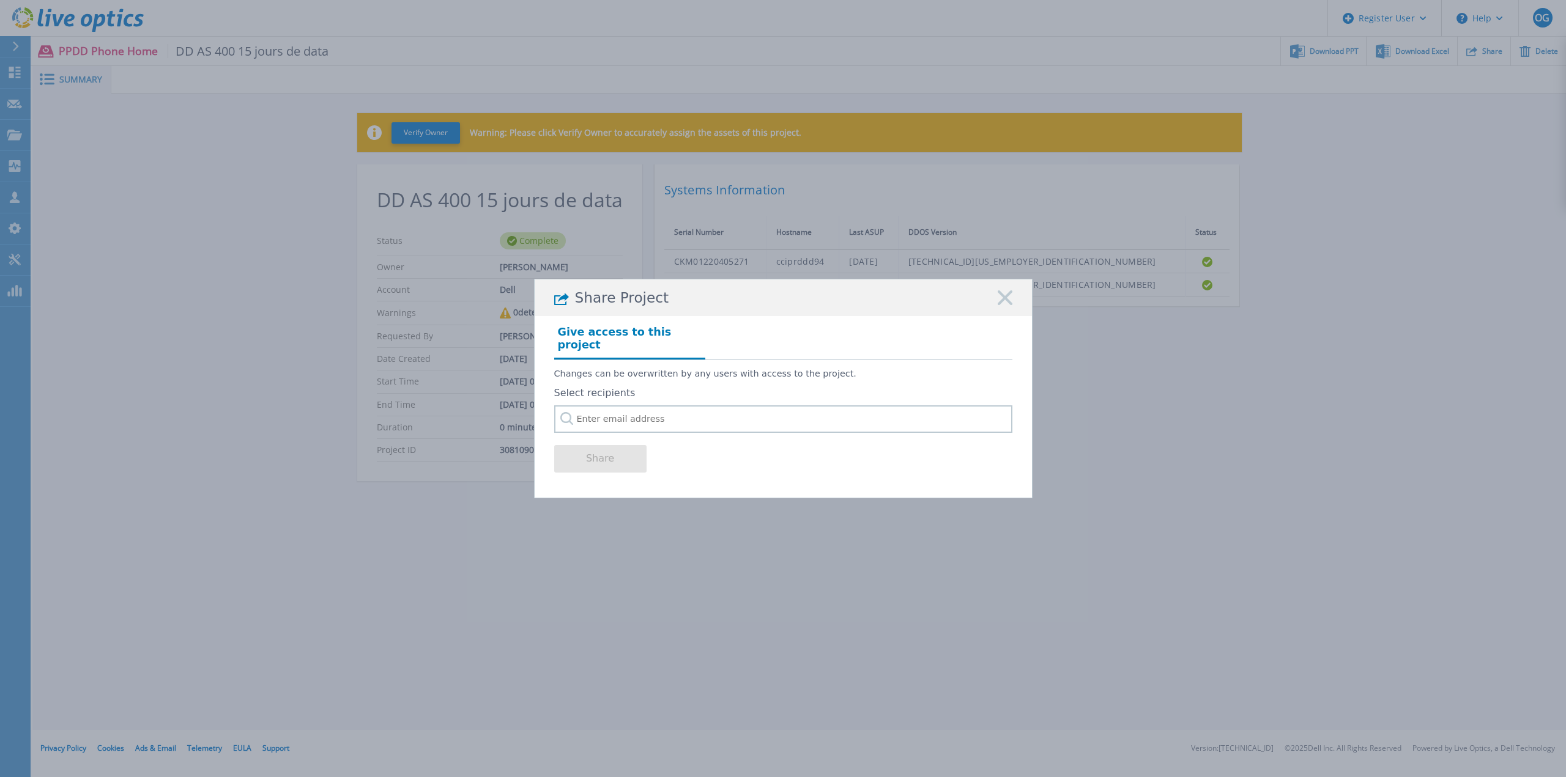
click at [1007, 305] on icon at bounding box center [1004, 297] width 15 height 15
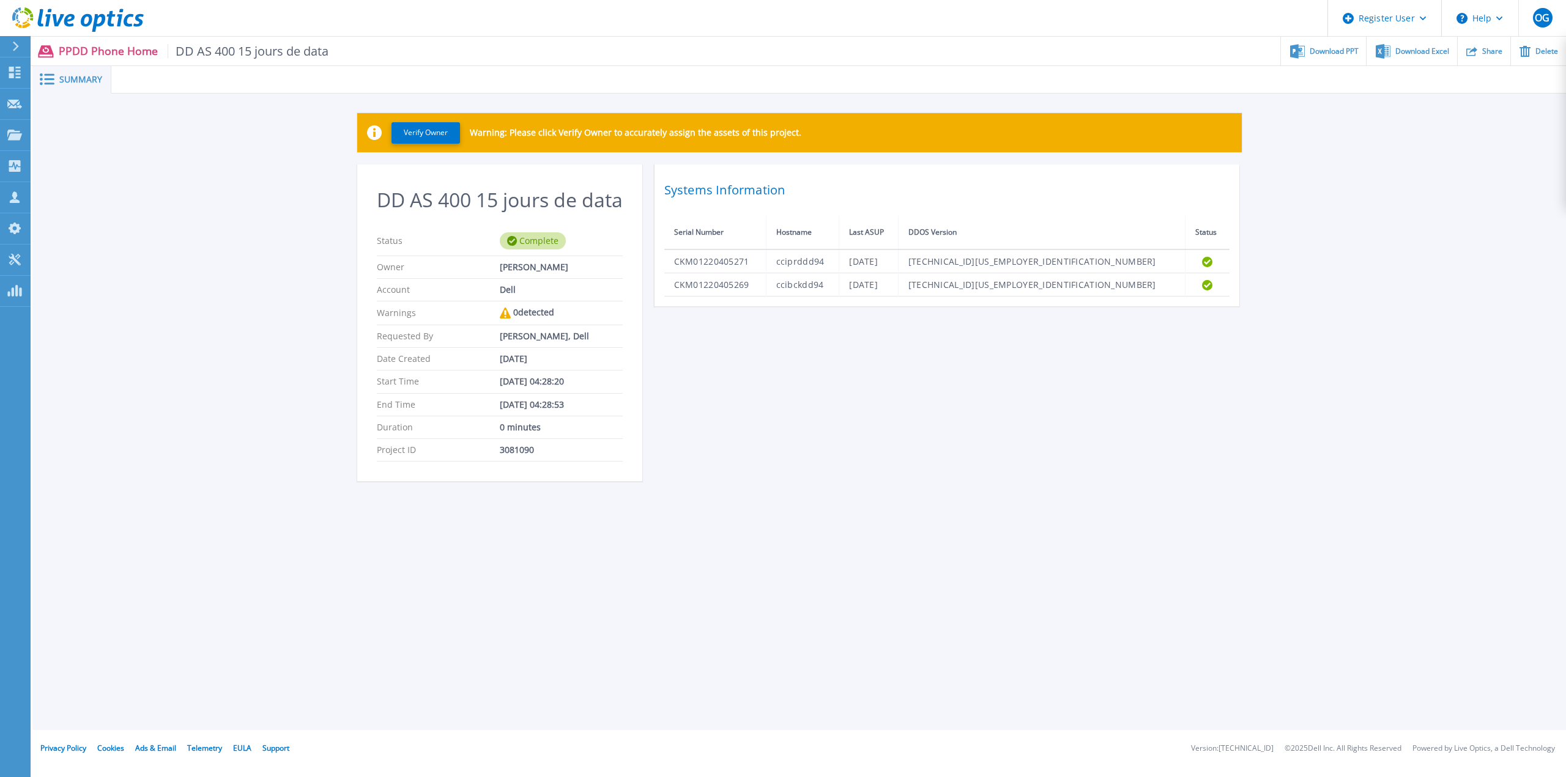
click at [13, 51] on div at bounding box center [21, 46] width 20 height 21
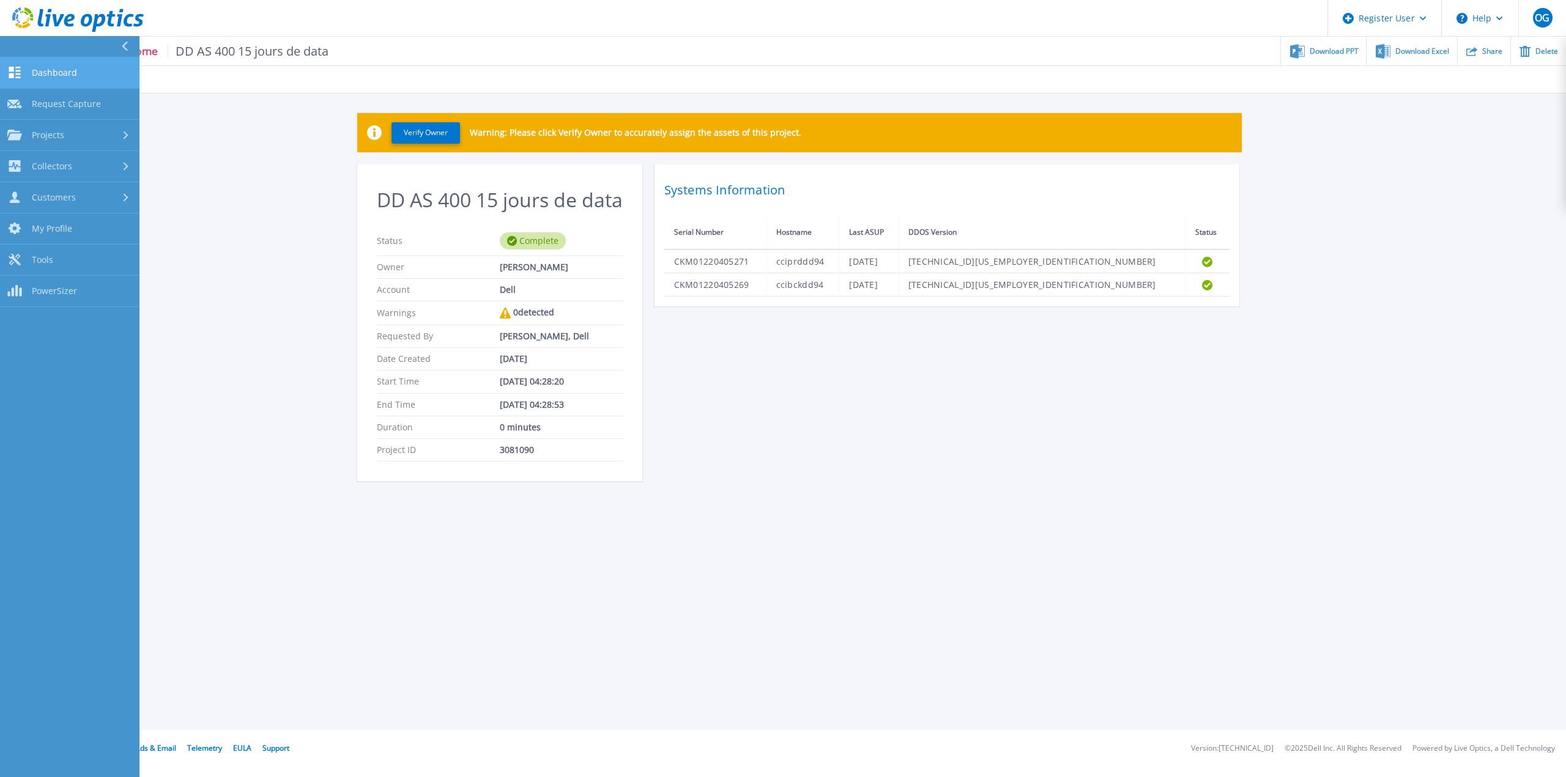
click at [31, 78] on link "Dashboard Dashboard" at bounding box center [69, 72] width 139 height 31
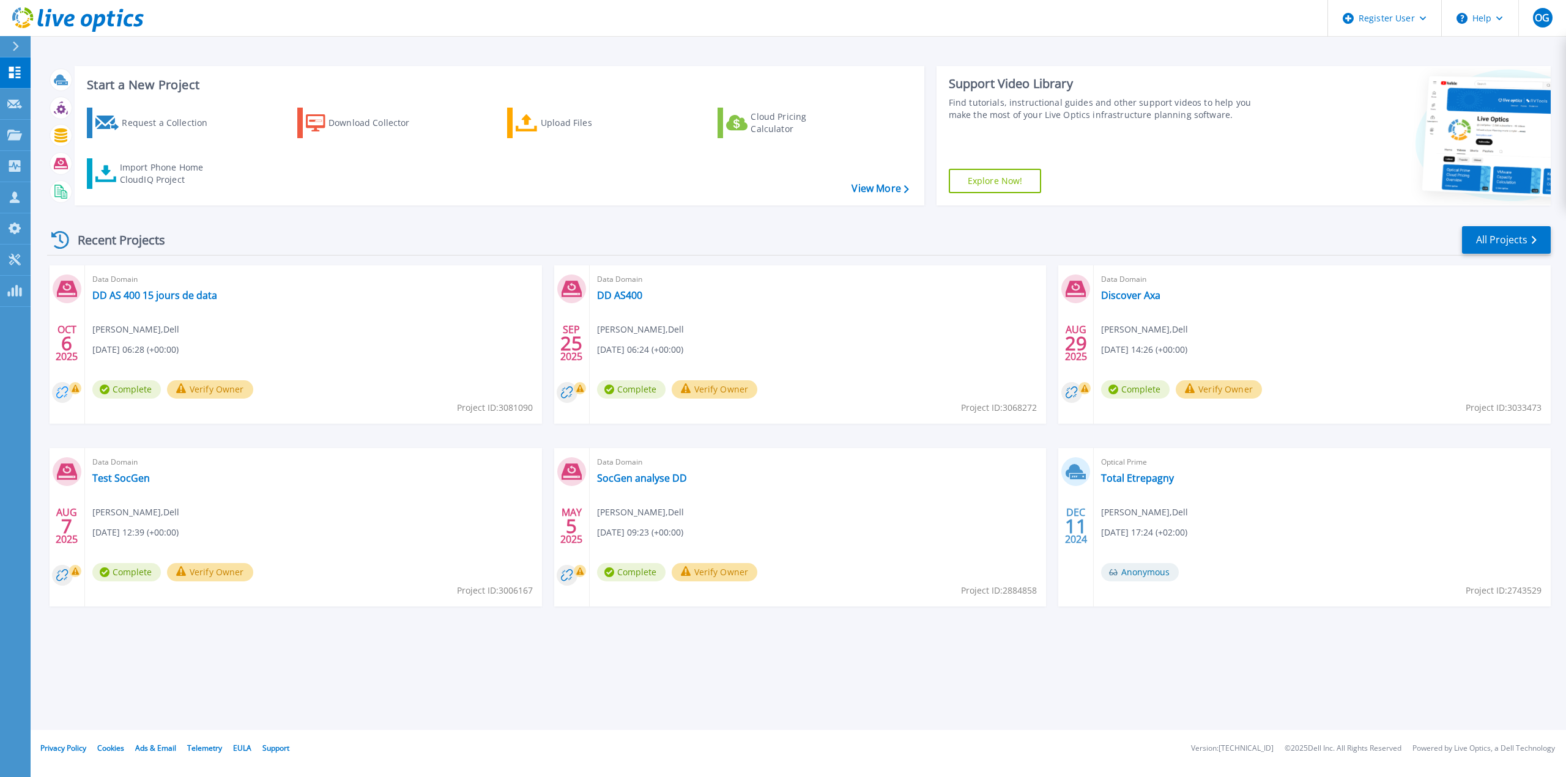
click at [64, 398] on circle at bounding box center [62, 392] width 21 height 21
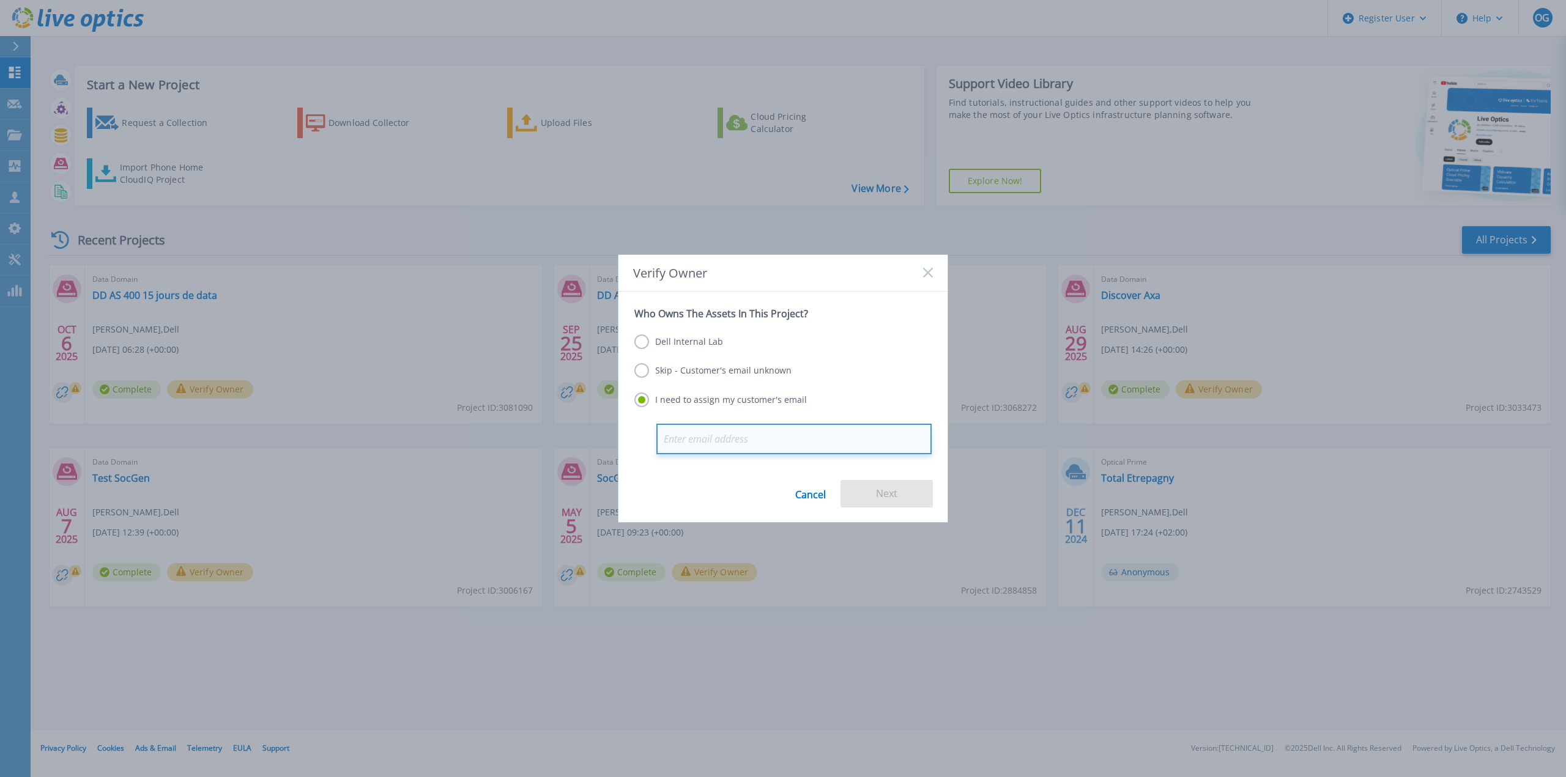
click at [783, 429] on input "email" at bounding box center [793, 439] width 275 height 31
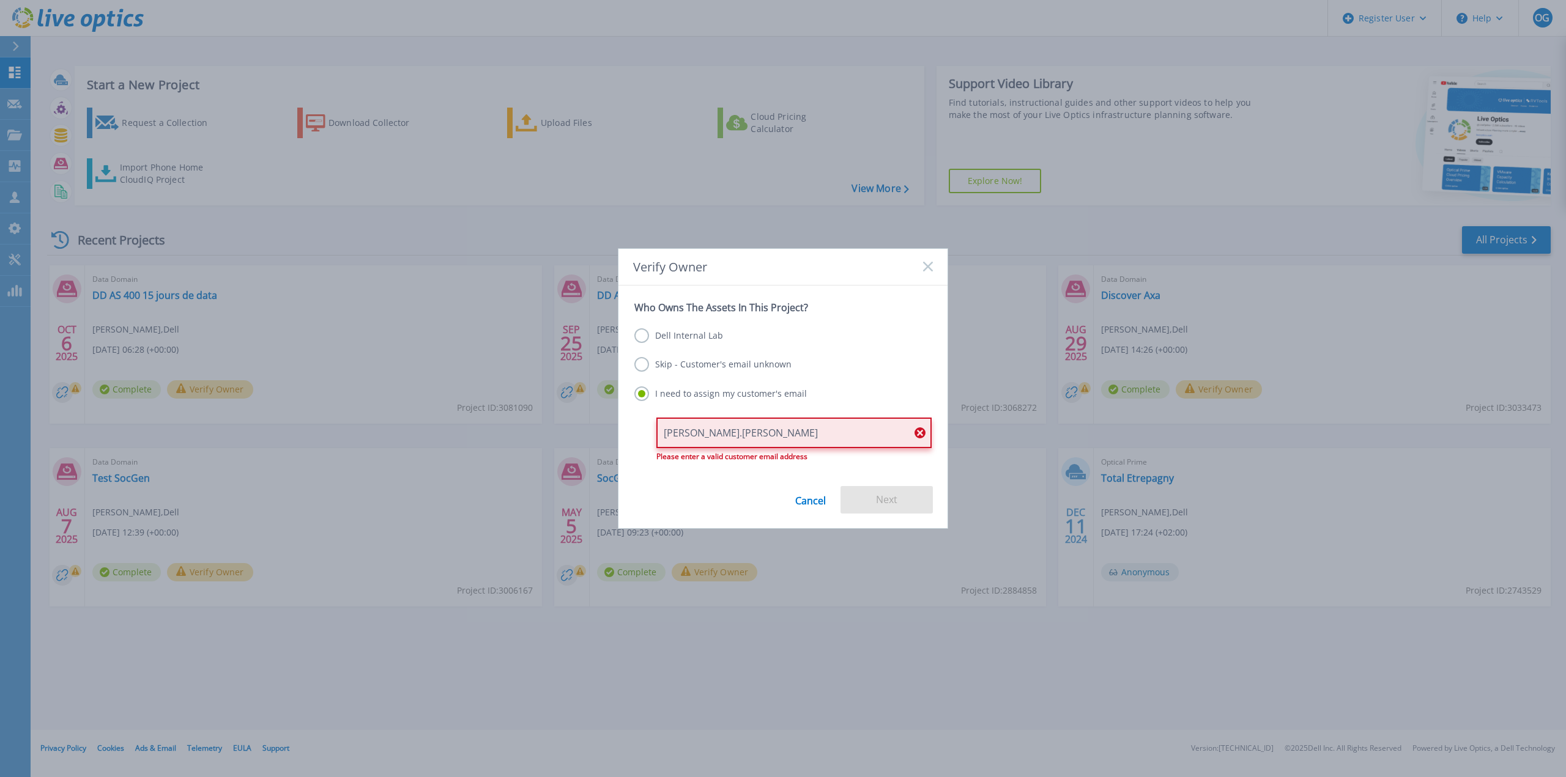
type input "jerome.sain"
click at [927, 268] on rect at bounding box center [927, 267] width 10 height 10
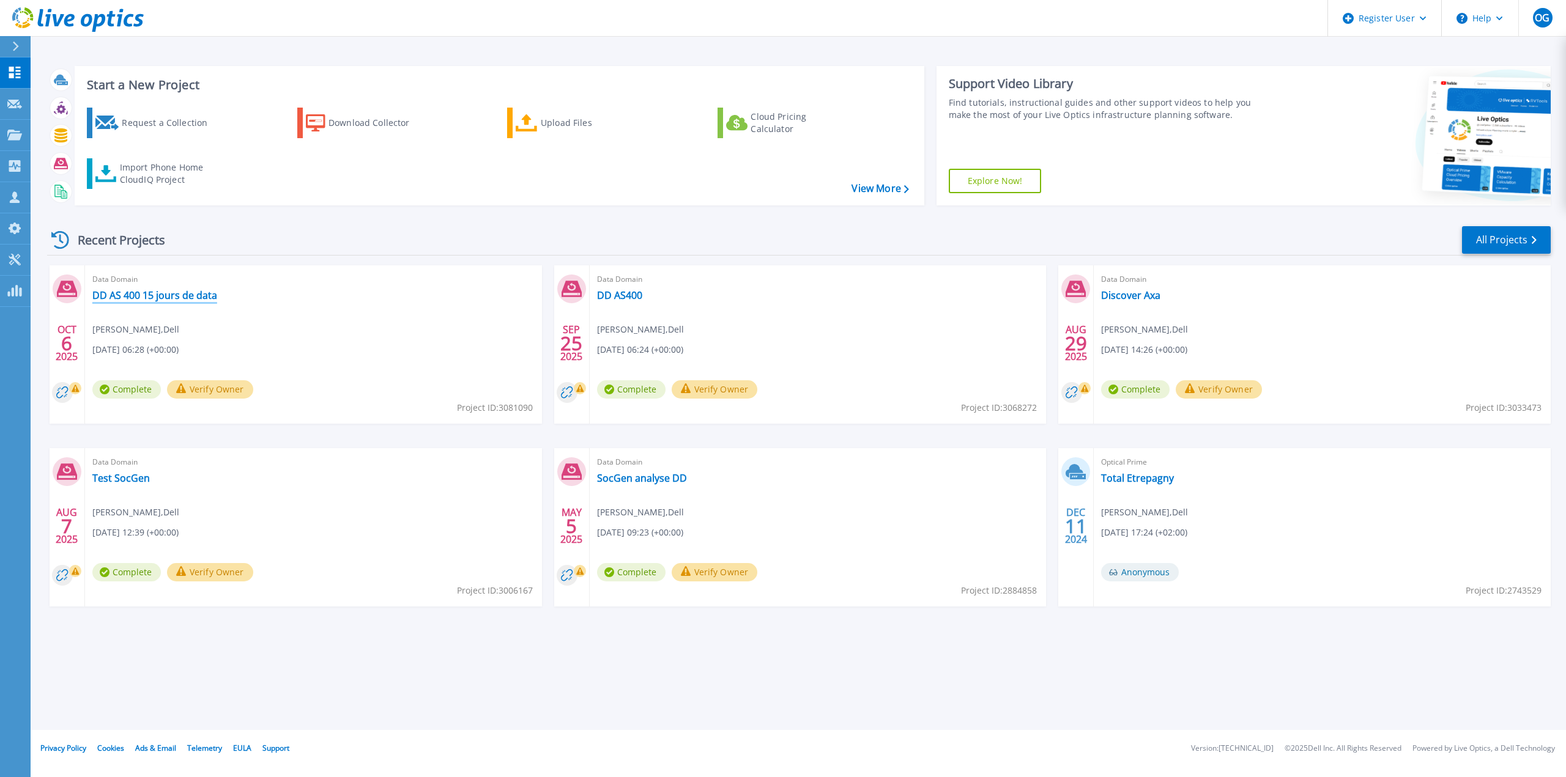
click at [172, 292] on link "DD AS 400 15 jours de data" at bounding box center [154, 295] width 125 height 12
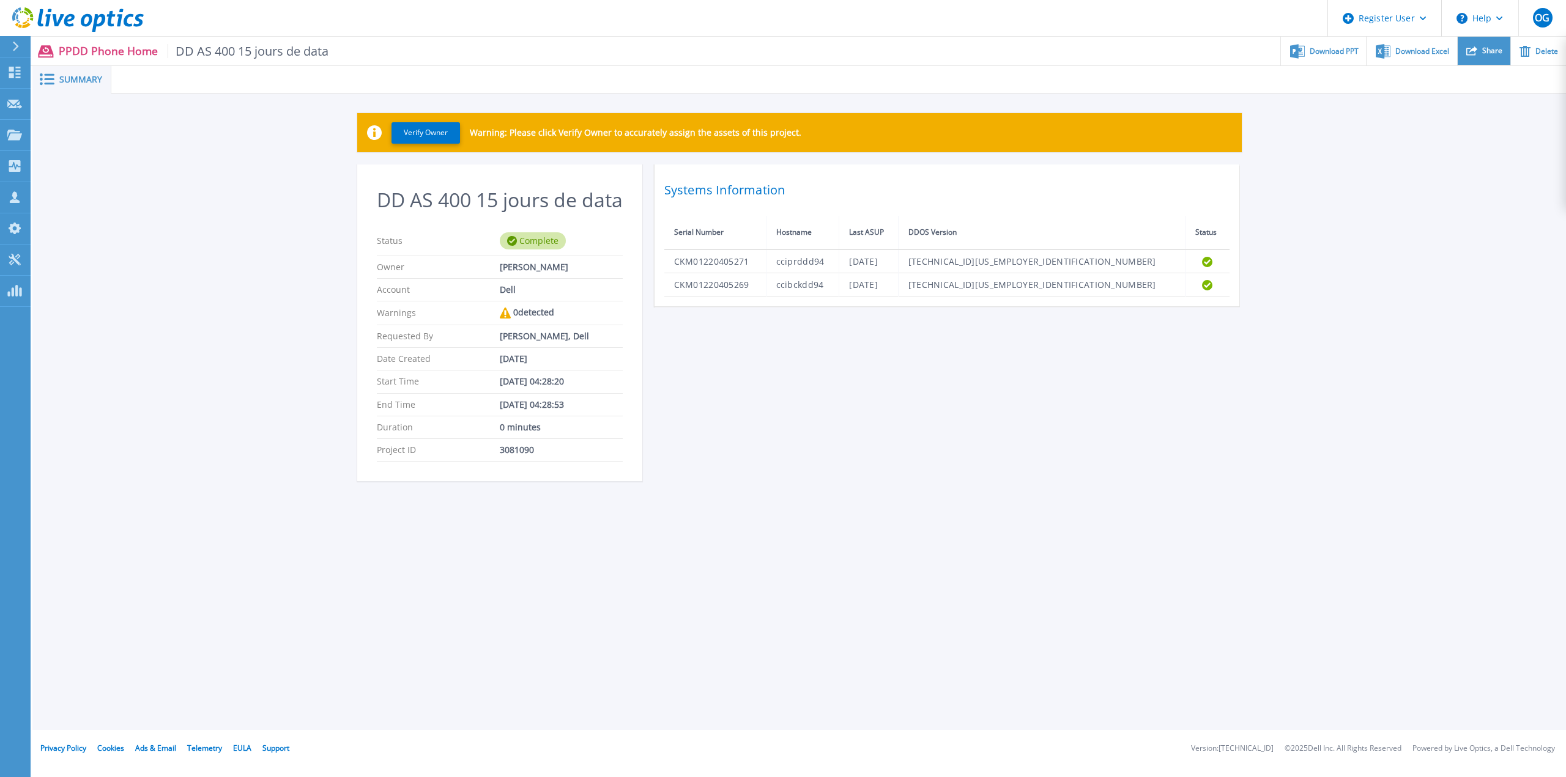
click at [1489, 48] on span "Share" at bounding box center [1492, 50] width 20 height 7
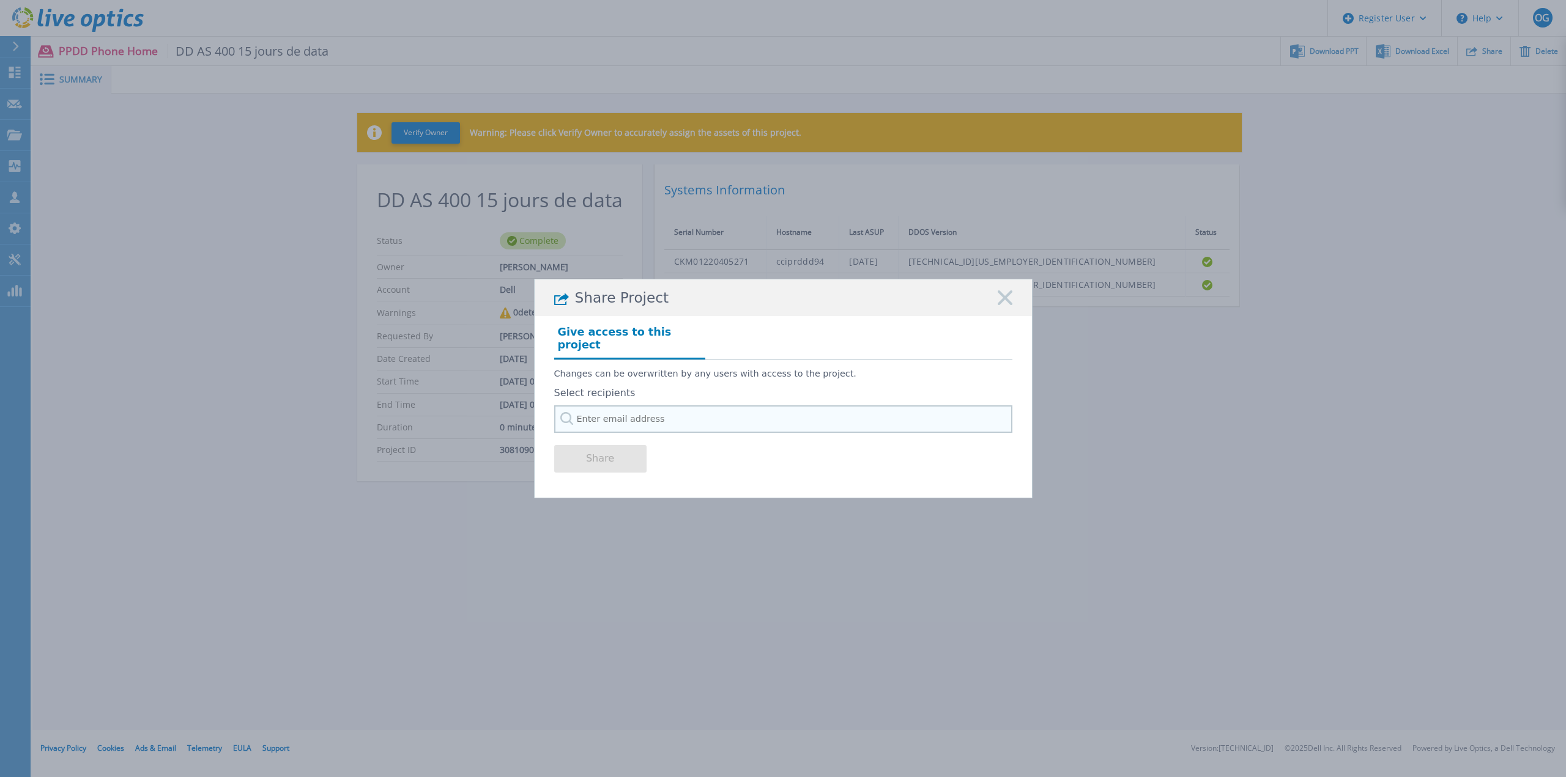
click at [882, 410] on input "text" at bounding box center [783, 419] width 458 height 28
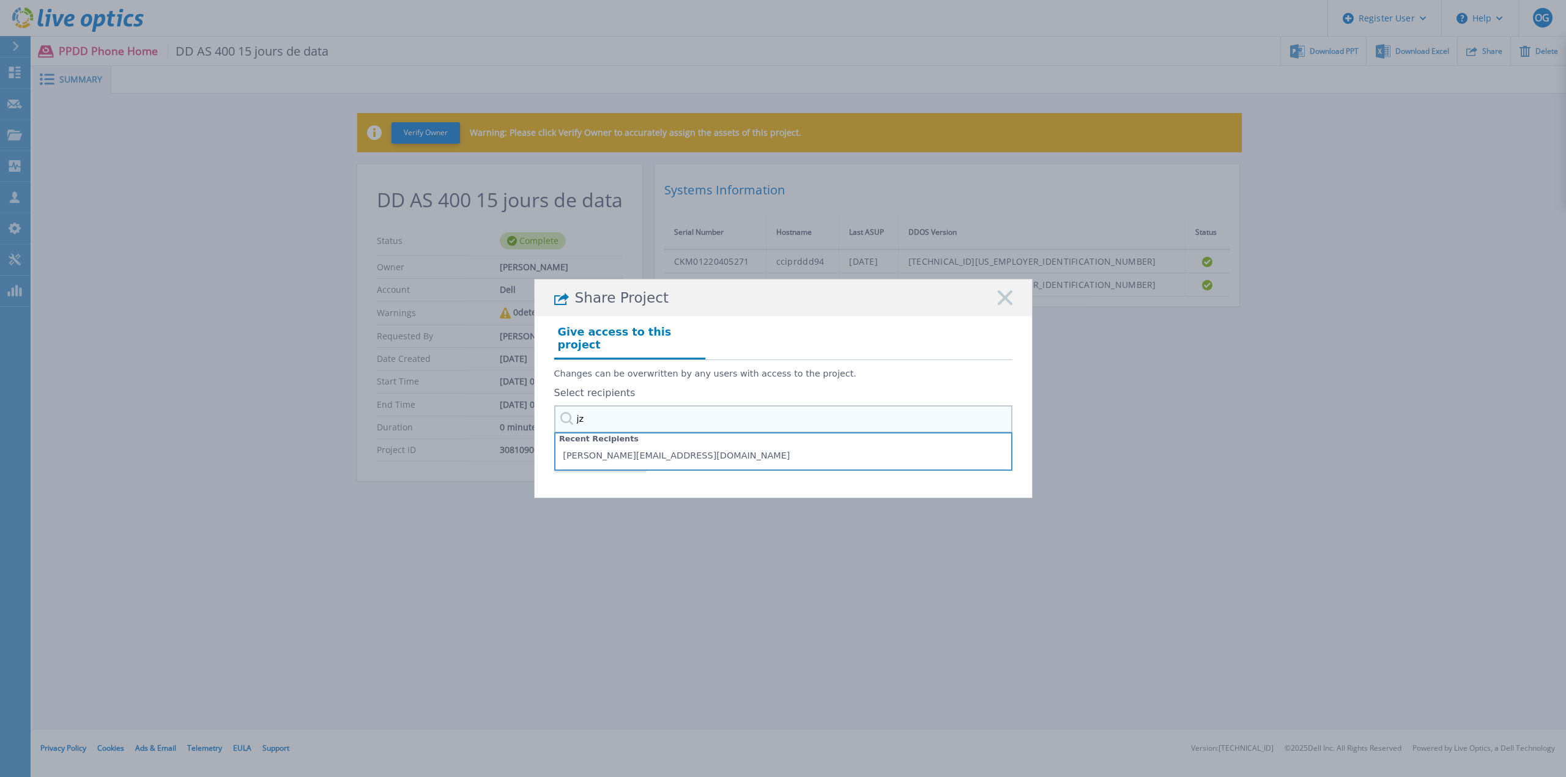
type input "j"
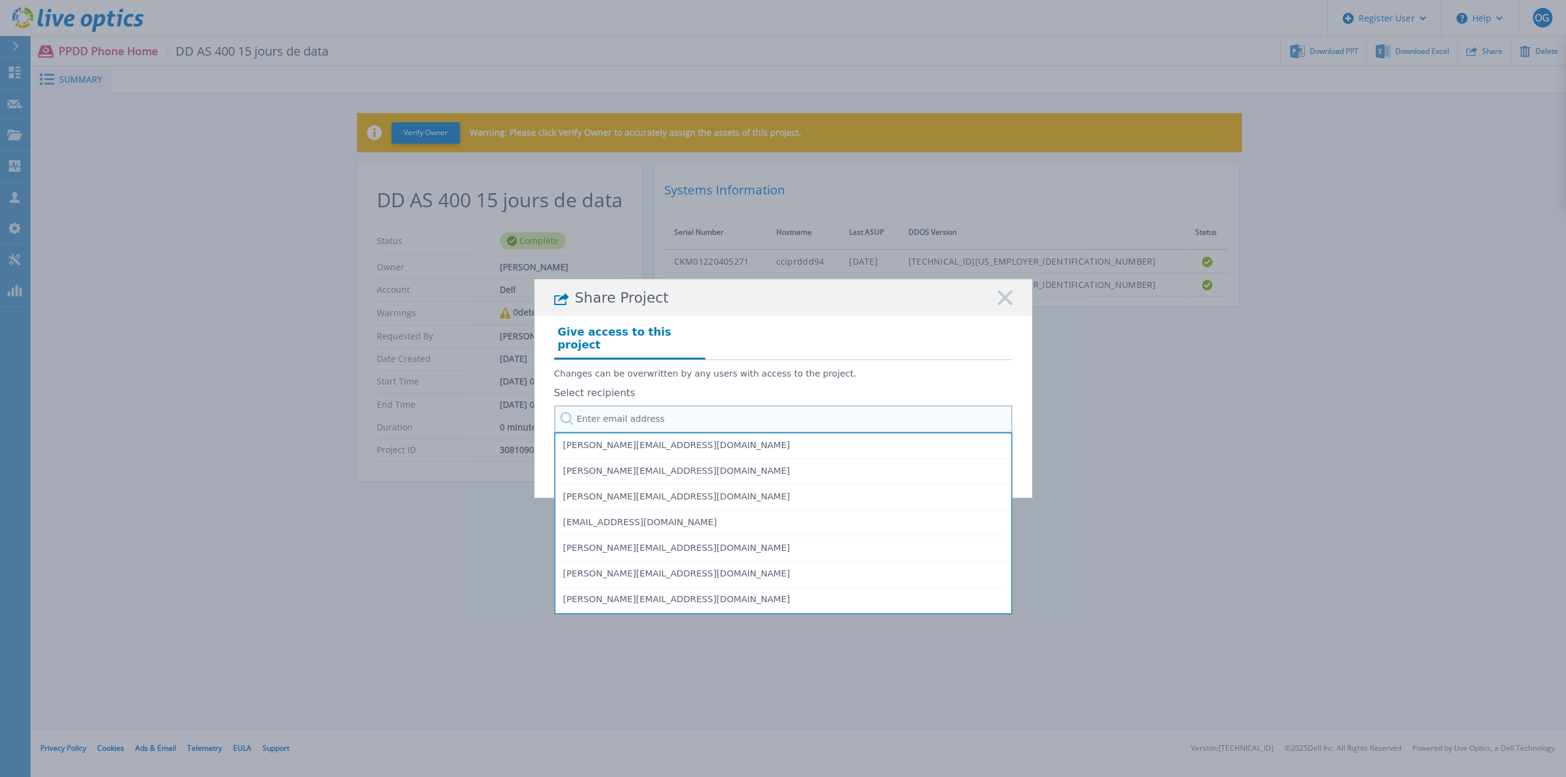
type input "e"
type input "[PERSON_NAME].[PERSON_NAME]"
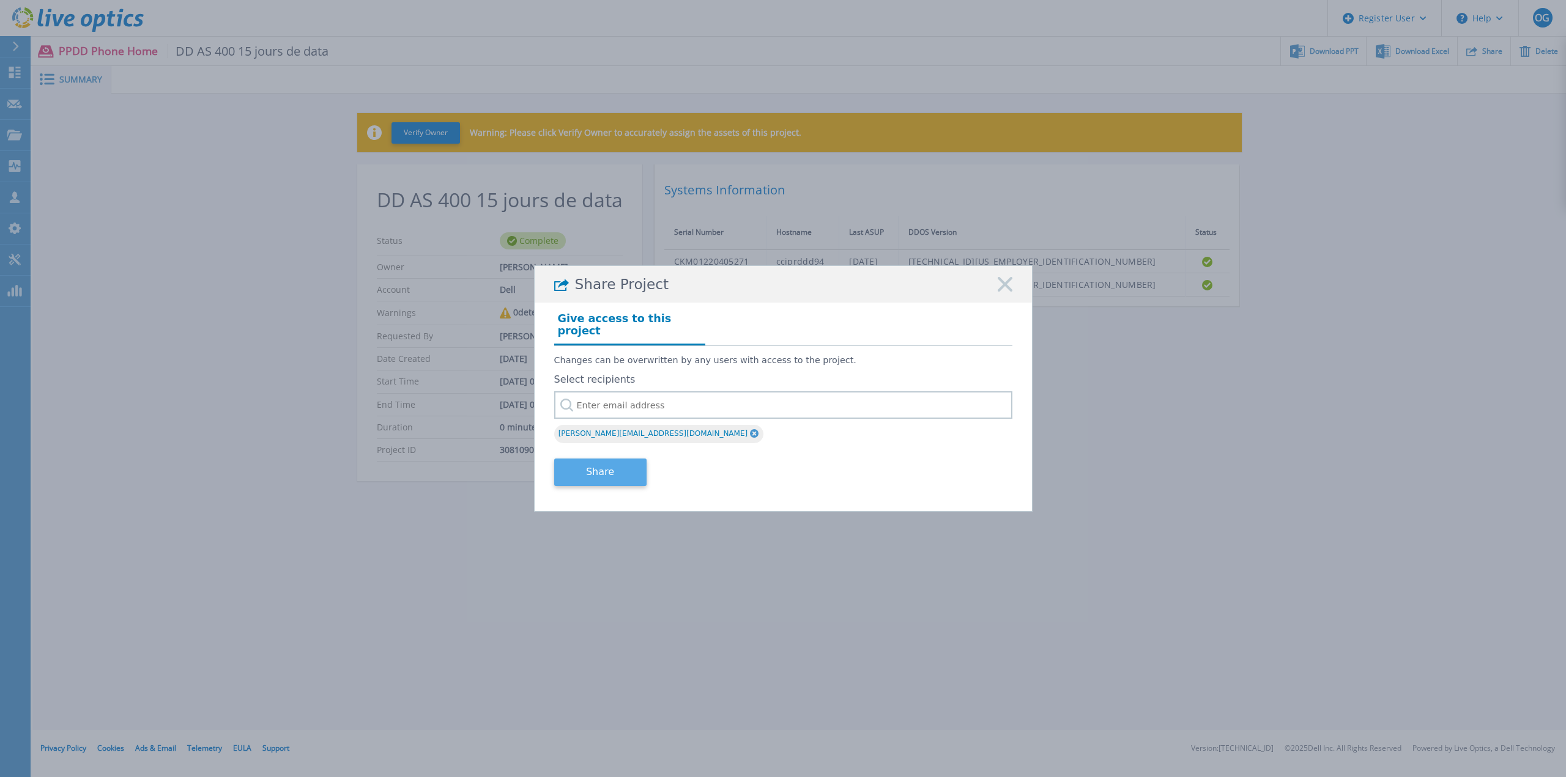
click at [615, 469] on button "Share" at bounding box center [600, 473] width 92 height 28
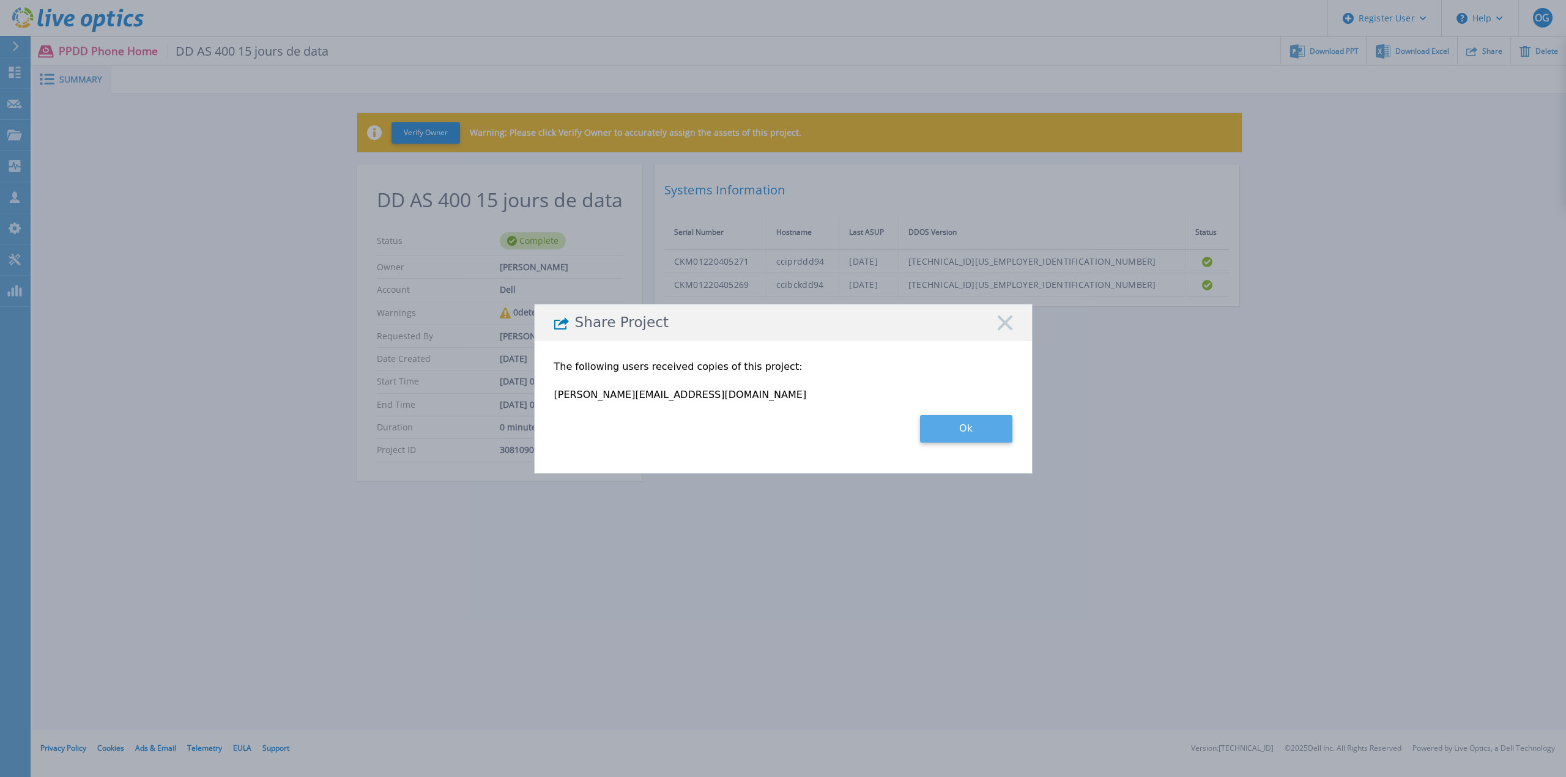
click at [977, 439] on button "Ok" at bounding box center [966, 429] width 92 height 28
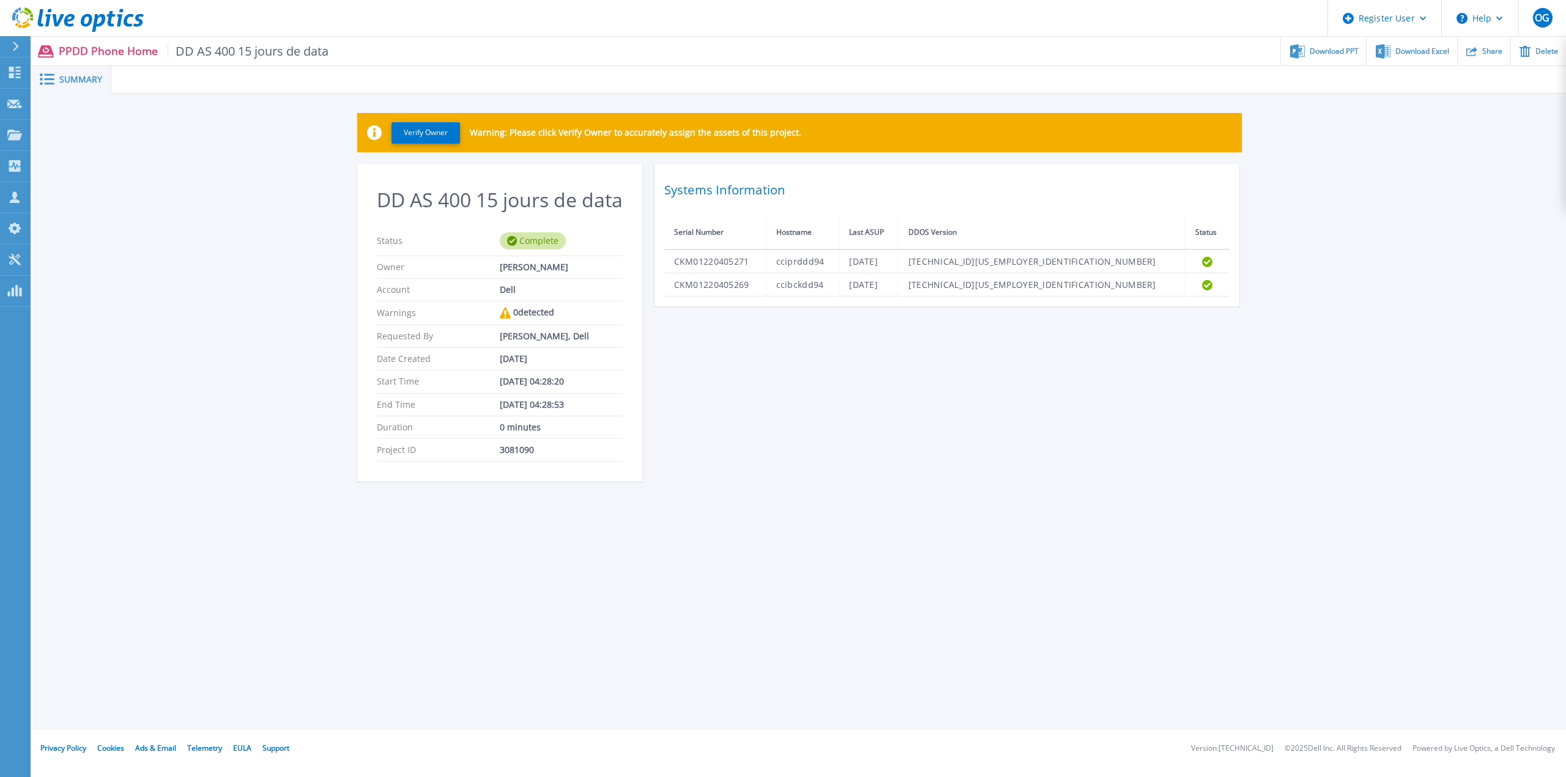
click at [12, 46] on icon at bounding box center [15, 47] width 7 height 10
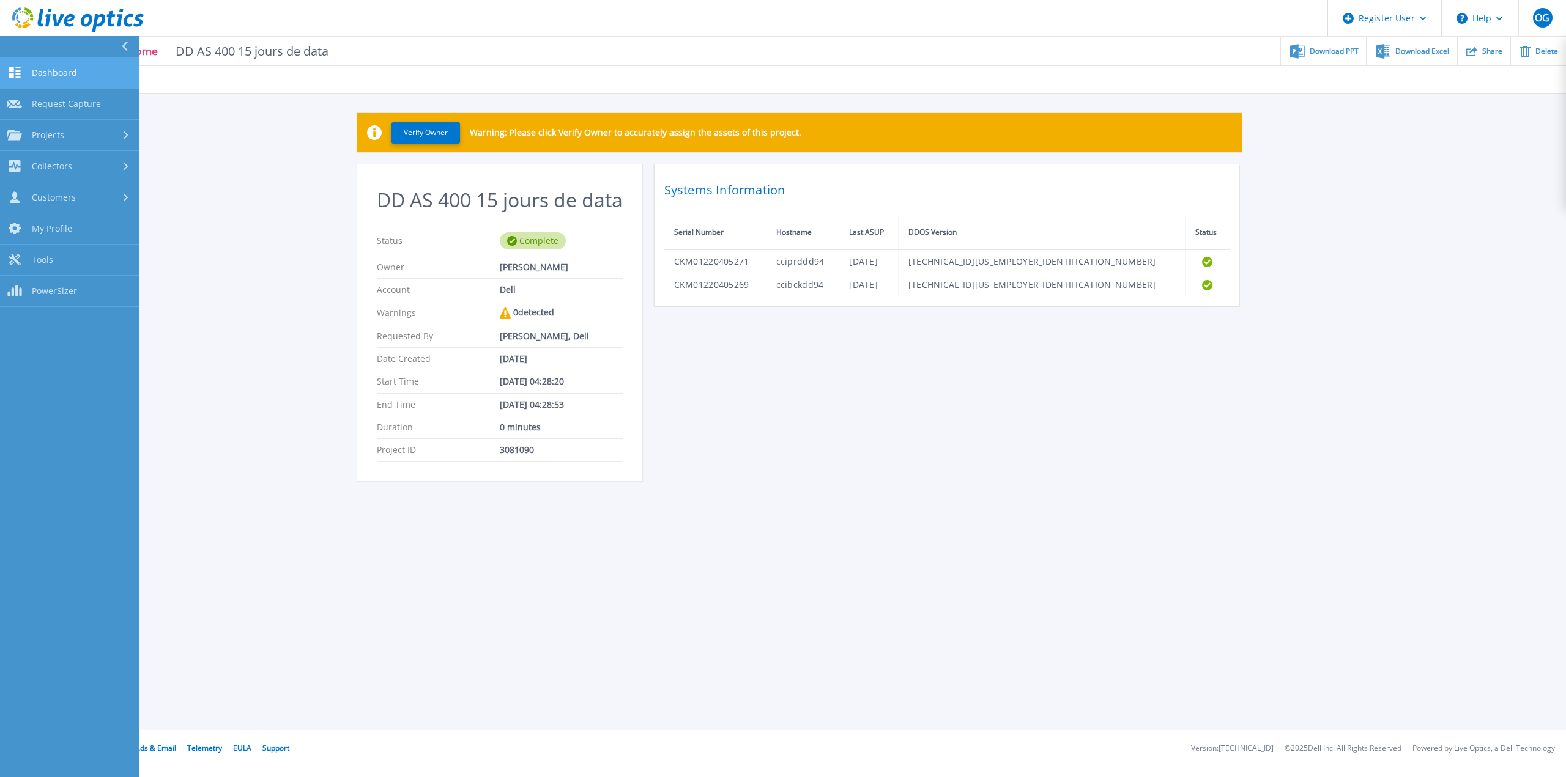
click at [23, 76] on link "Dashboard Dashboard" at bounding box center [69, 72] width 139 height 31
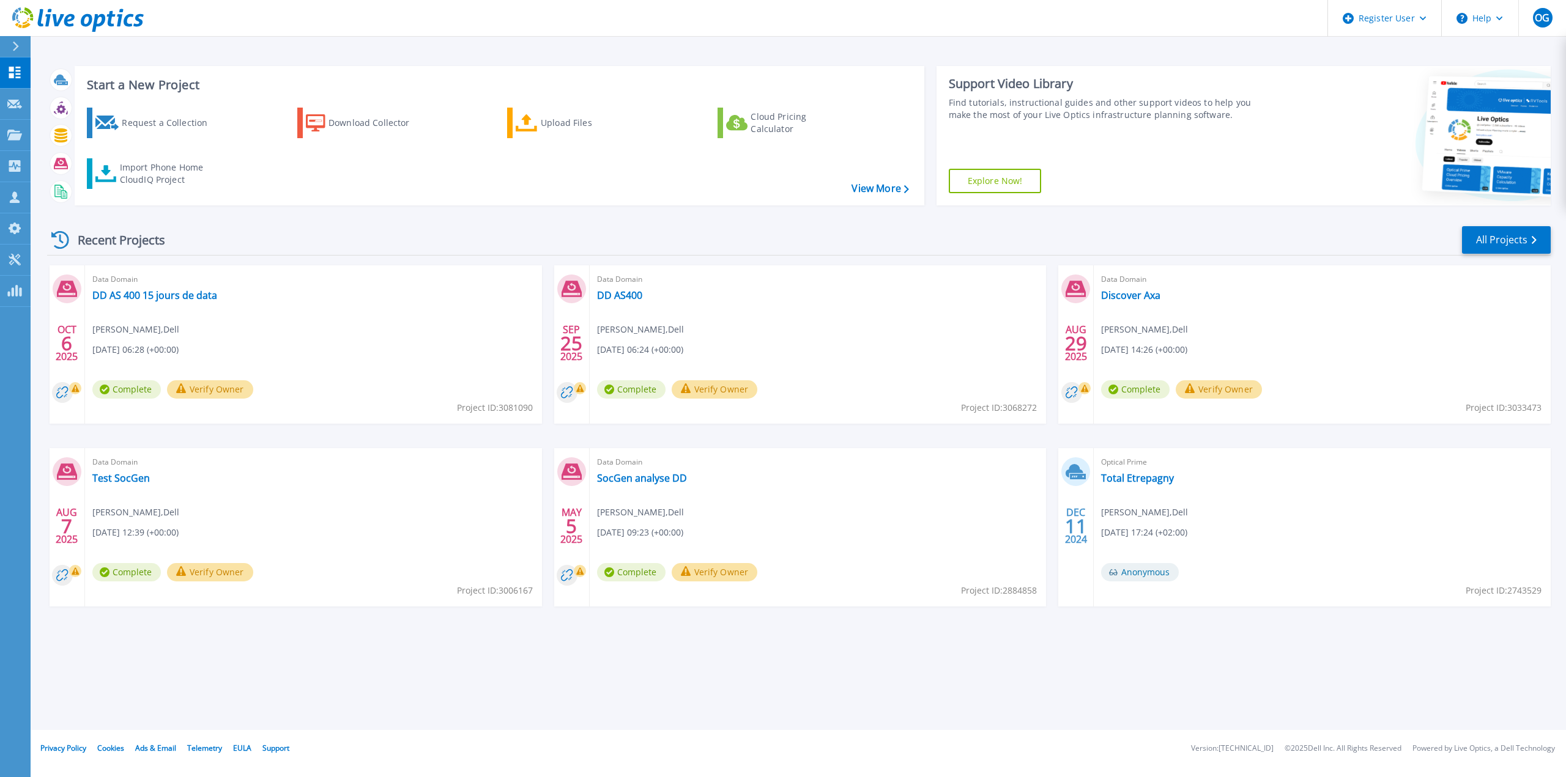
click at [200, 389] on button "Verify Owner" at bounding box center [210, 389] width 86 height 18
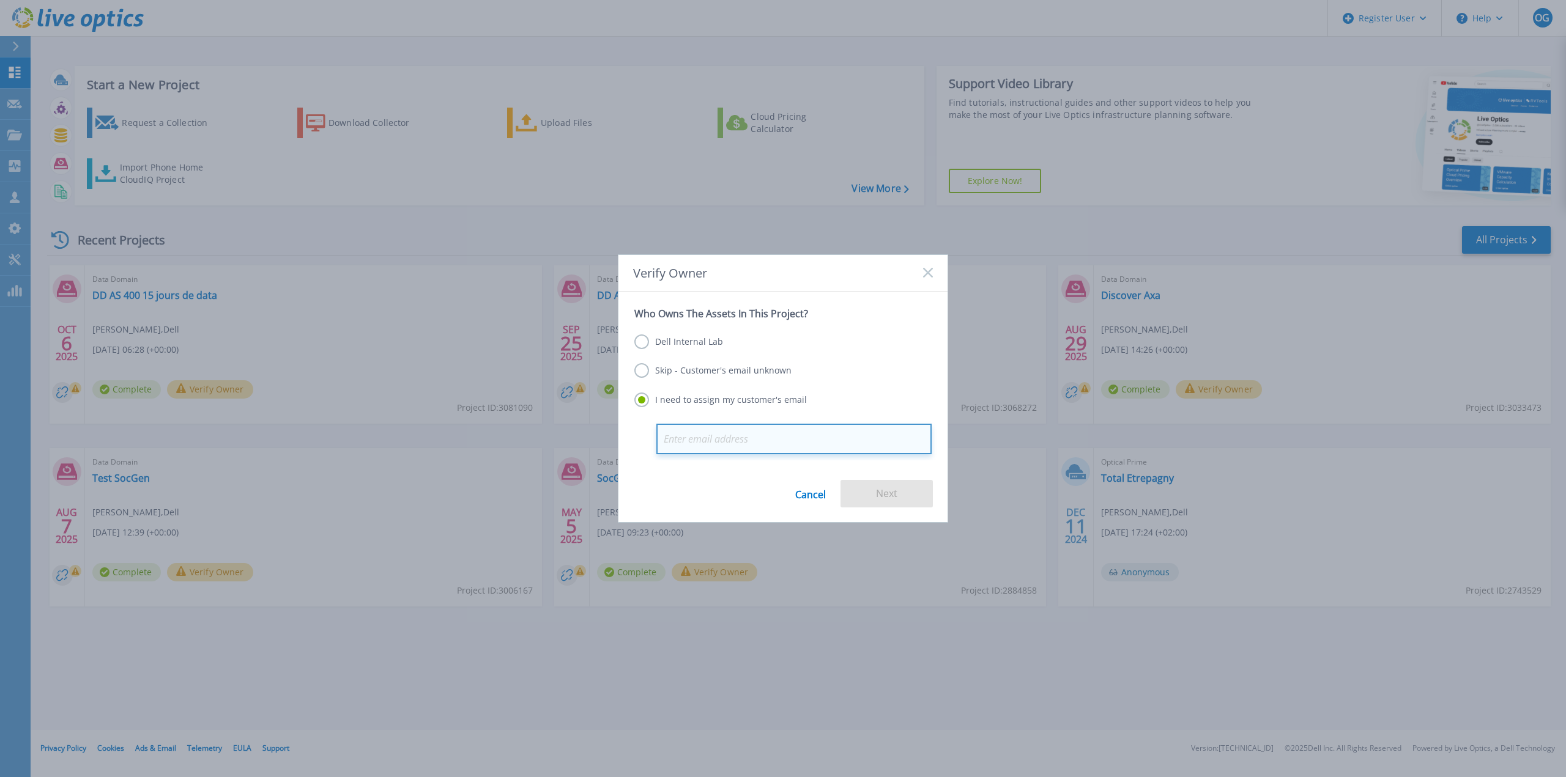
click at [694, 432] on input "email" at bounding box center [793, 439] width 275 height 31
paste input "laurent.ruiz@socgen.com"
type input "laurent.ruiz@socgen.com"
click at [870, 486] on button "Next" at bounding box center [886, 494] width 92 height 28
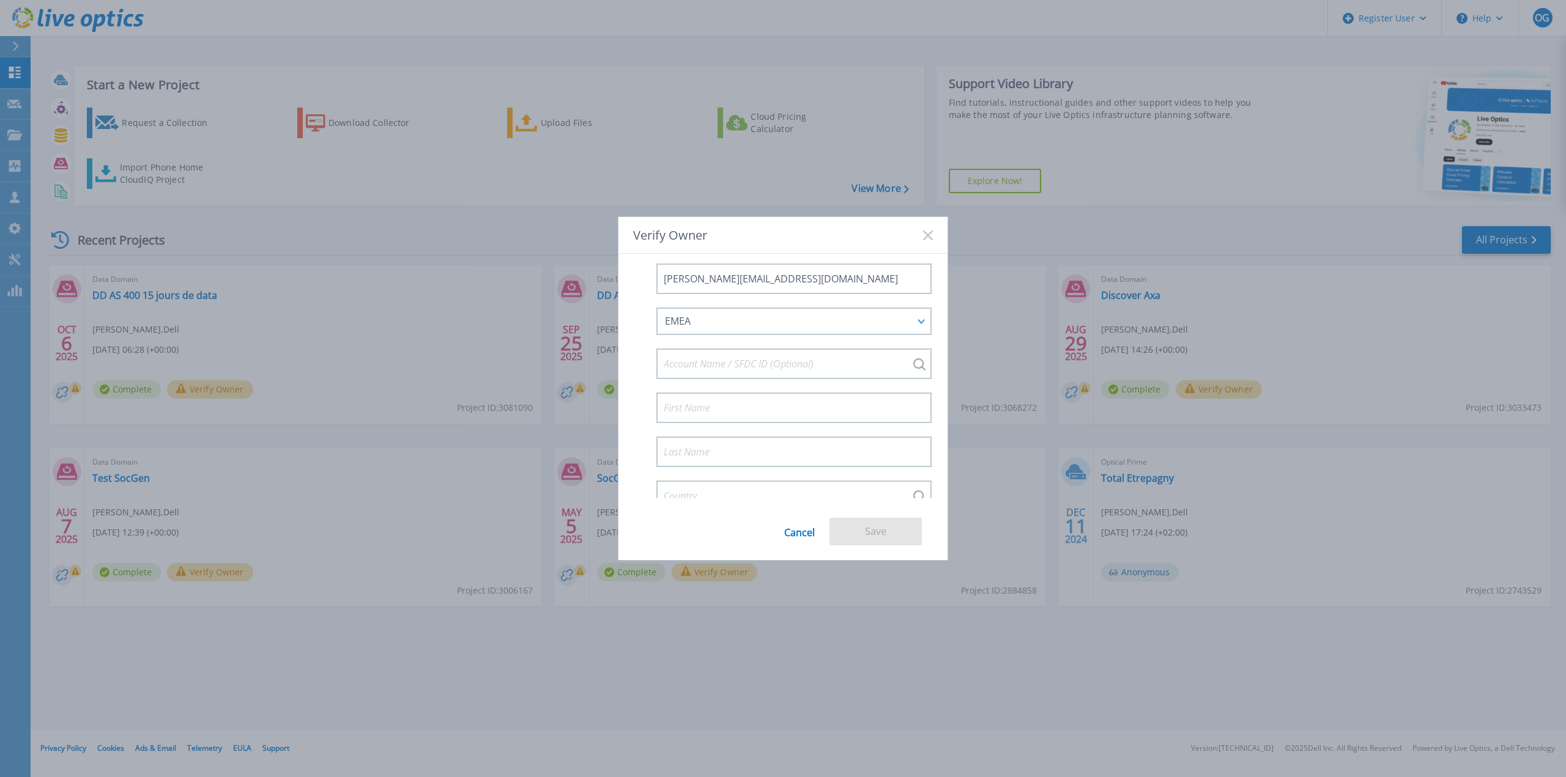
scroll to position [136, 0]
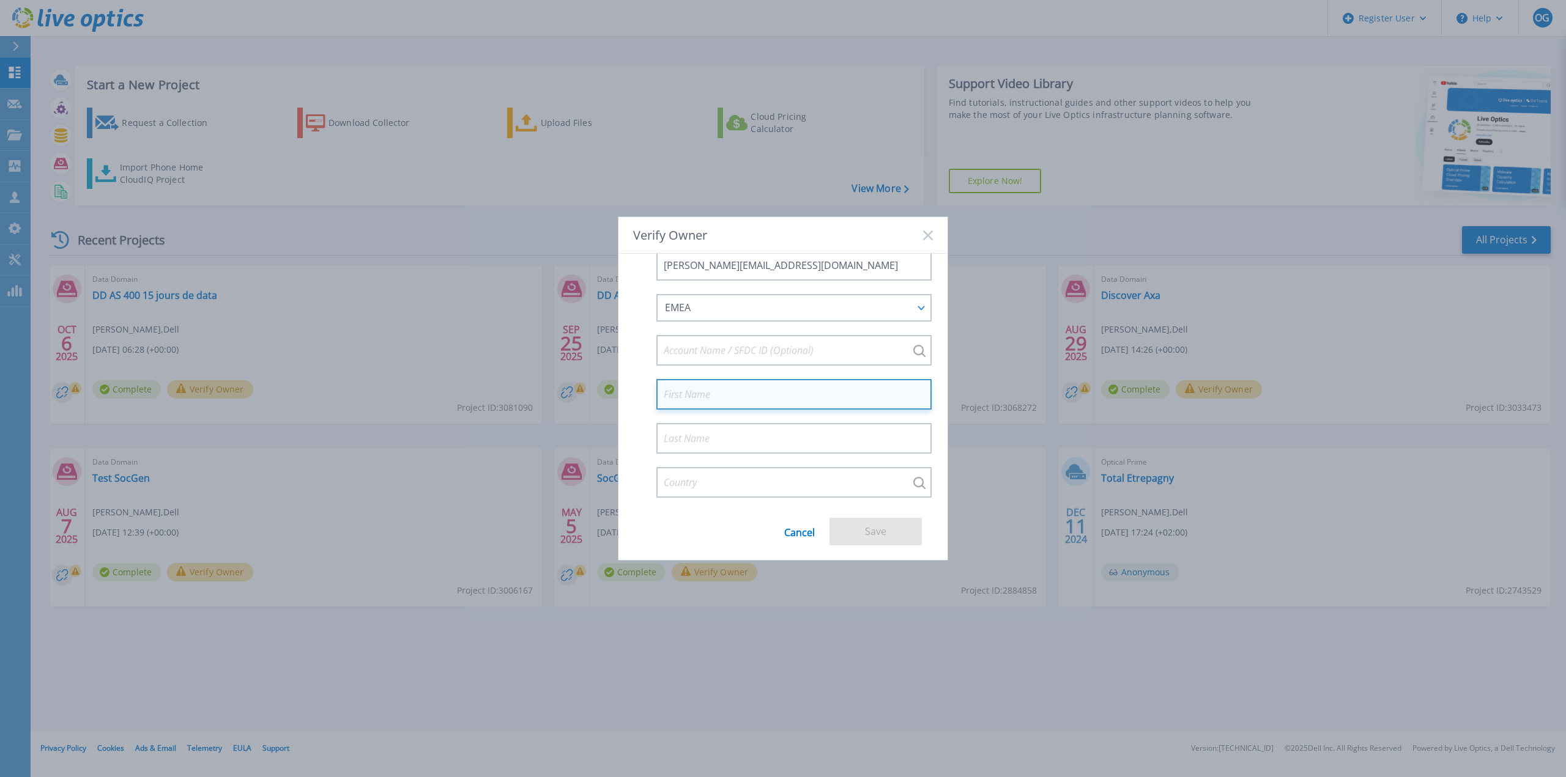
click at [829, 404] on input at bounding box center [793, 394] width 275 height 31
type input "Laurent"
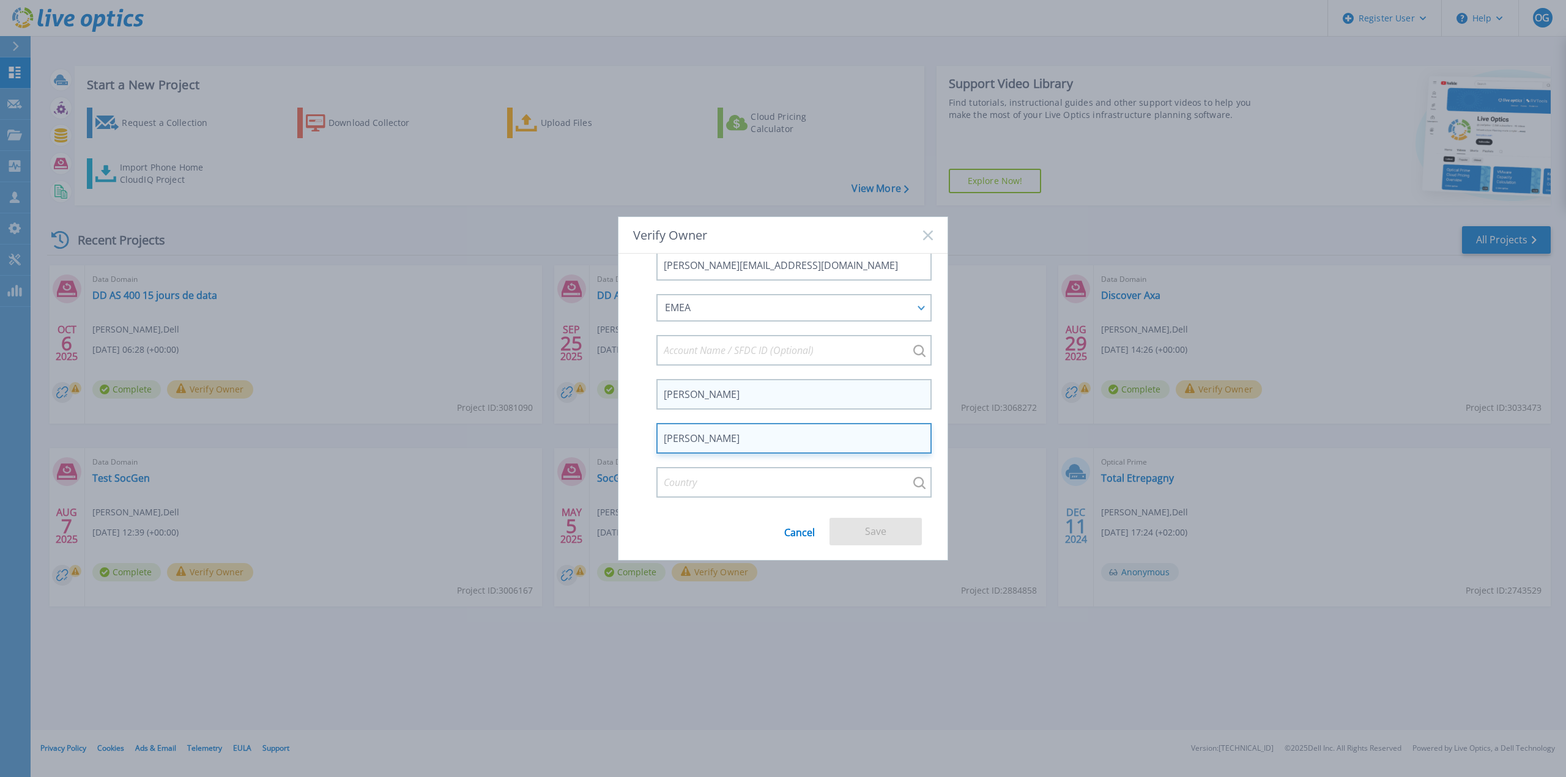
type input "Ruiz"
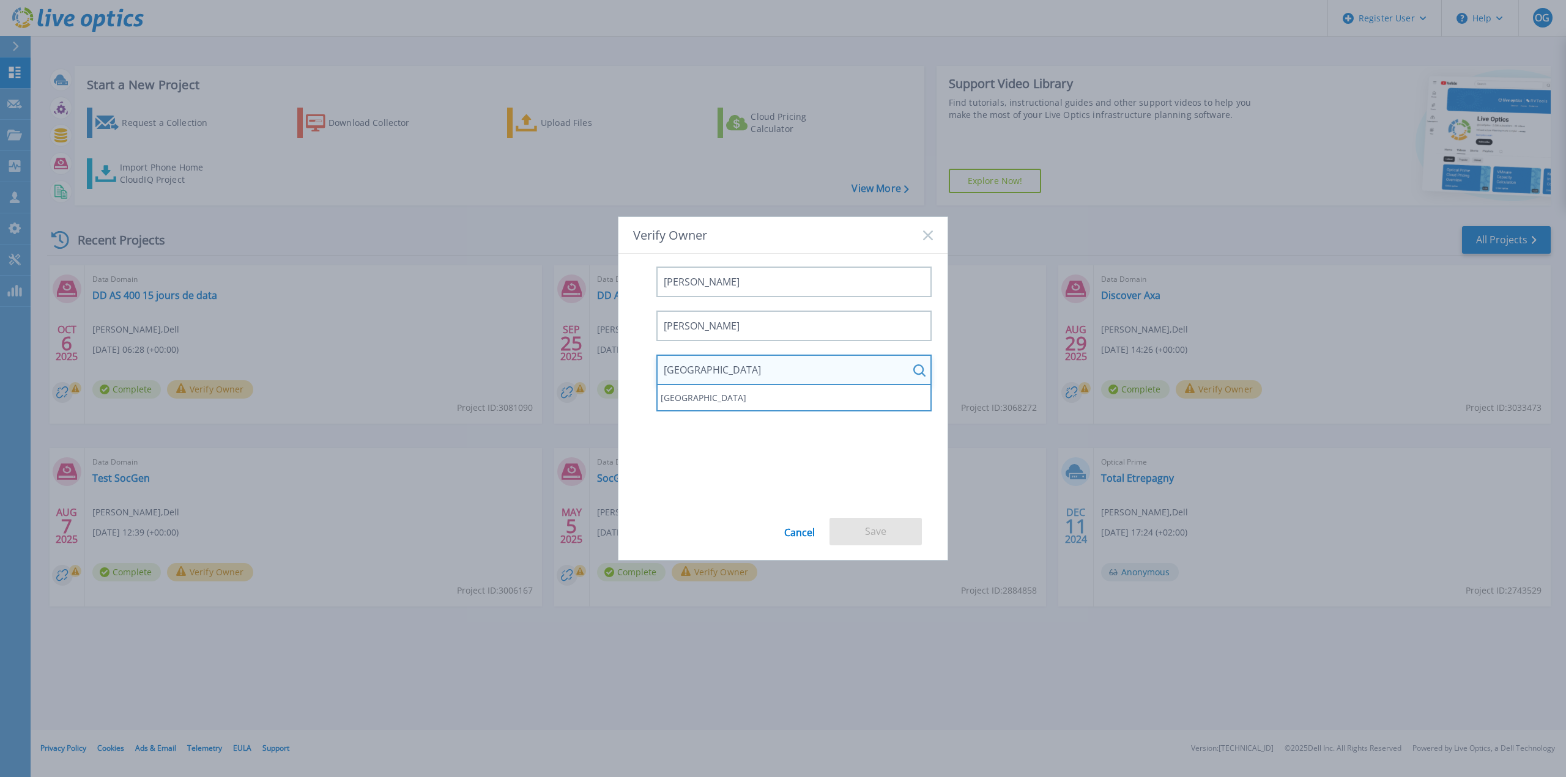
scroll to position [258, 0]
type input "France"
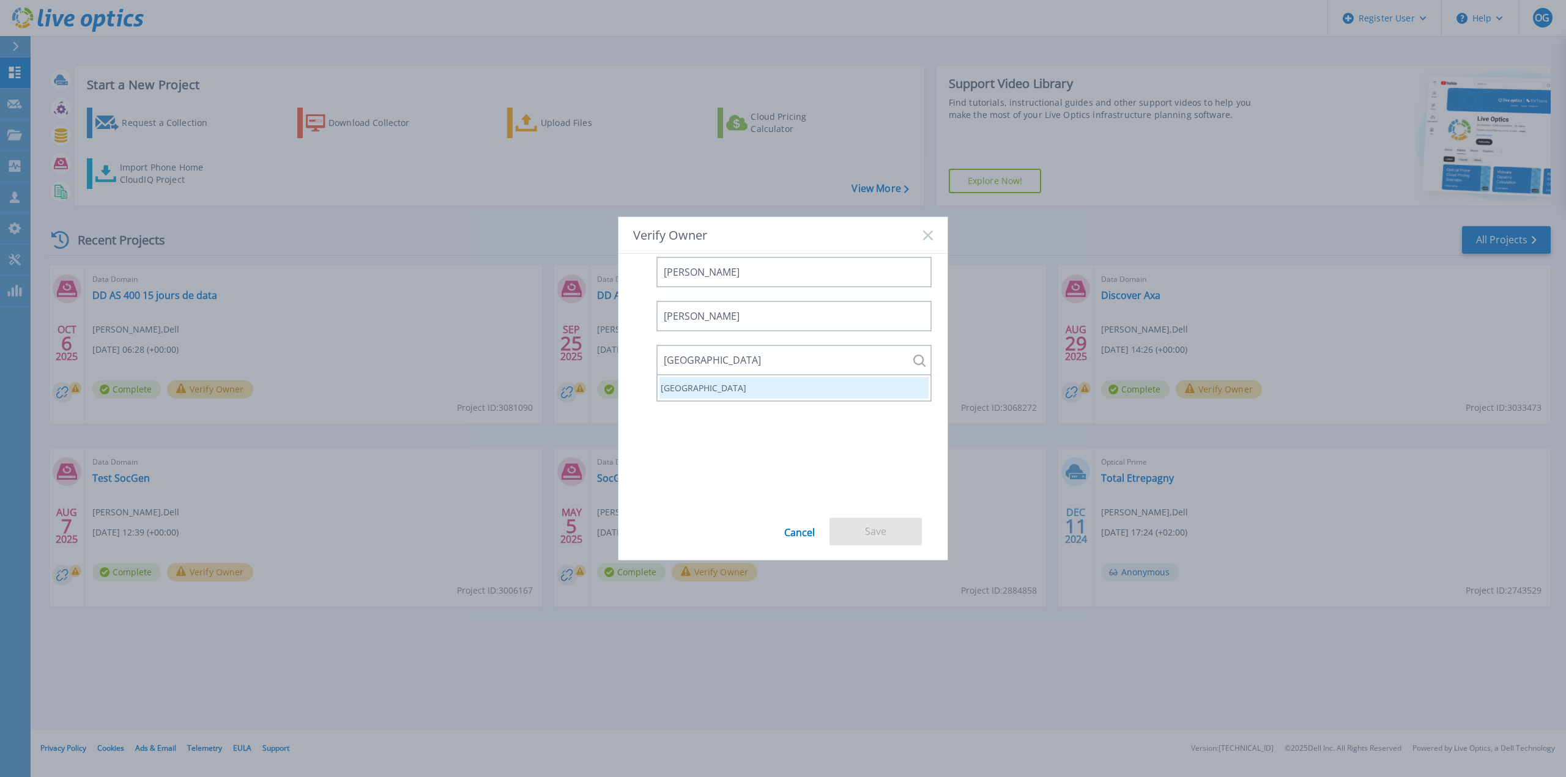
click at [682, 391] on li "France" at bounding box center [793, 387] width 269 height 21
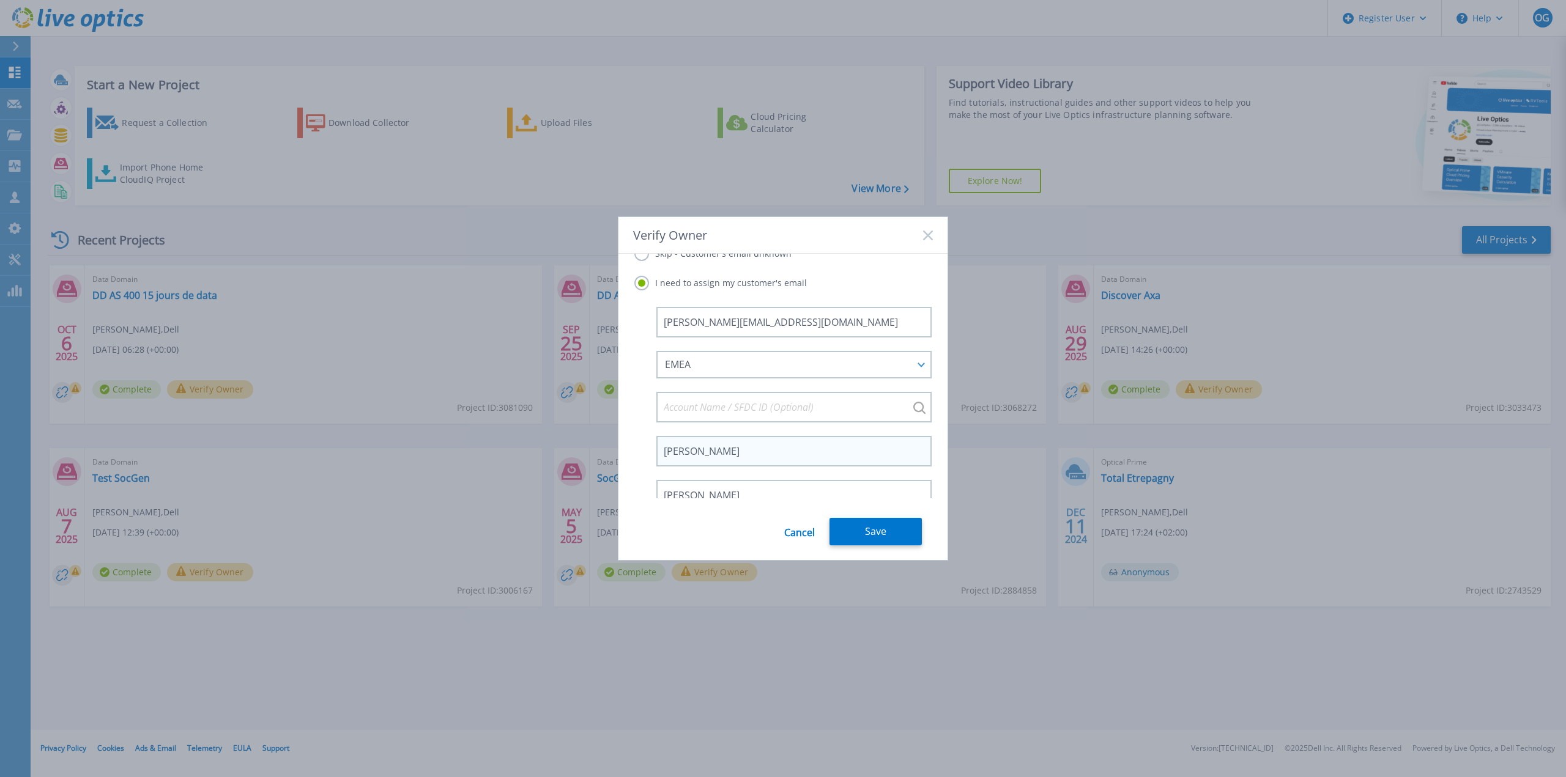
scroll to position [0, 0]
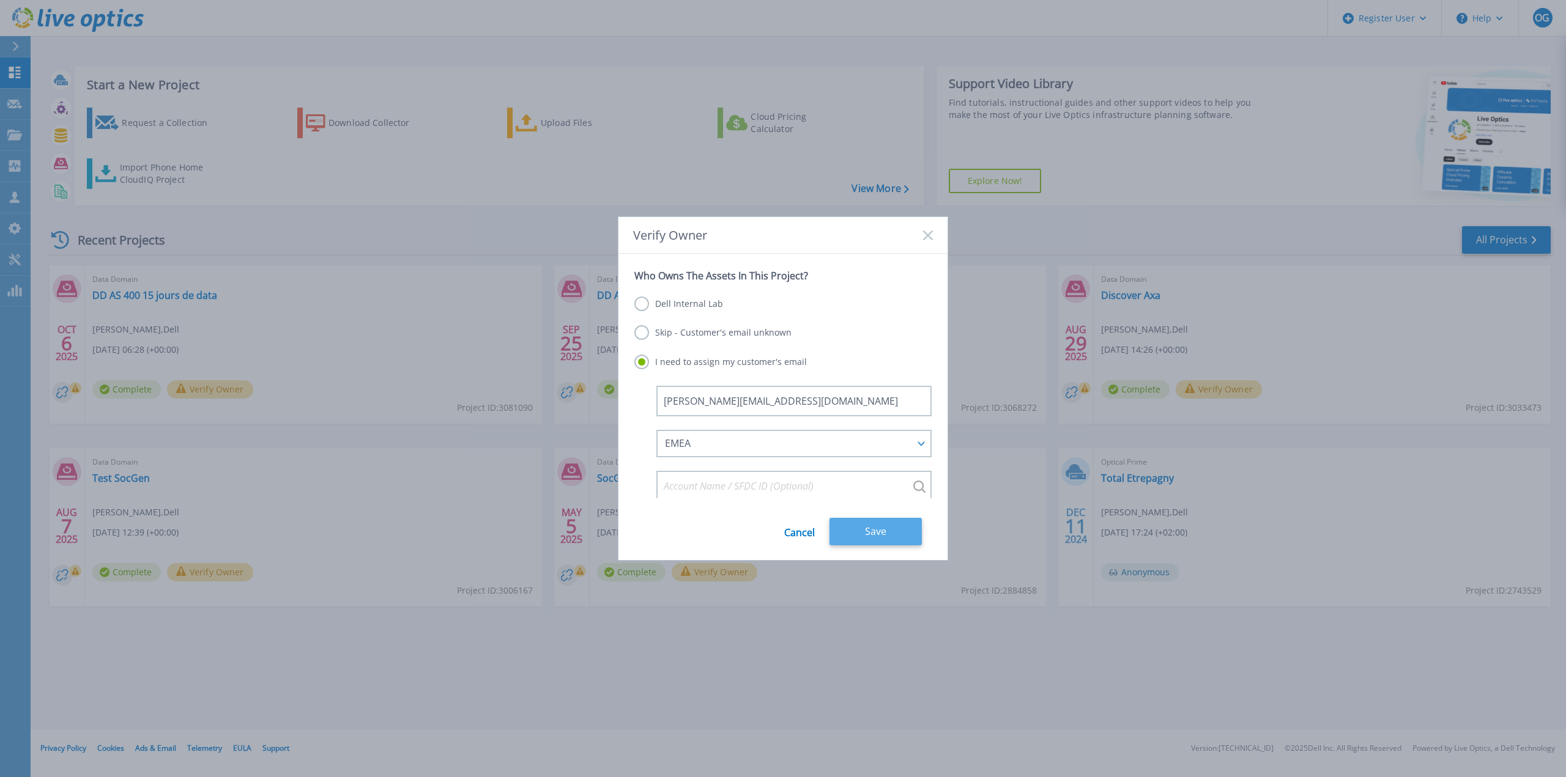
click at [871, 527] on button "Save" at bounding box center [875, 532] width 92 height 28
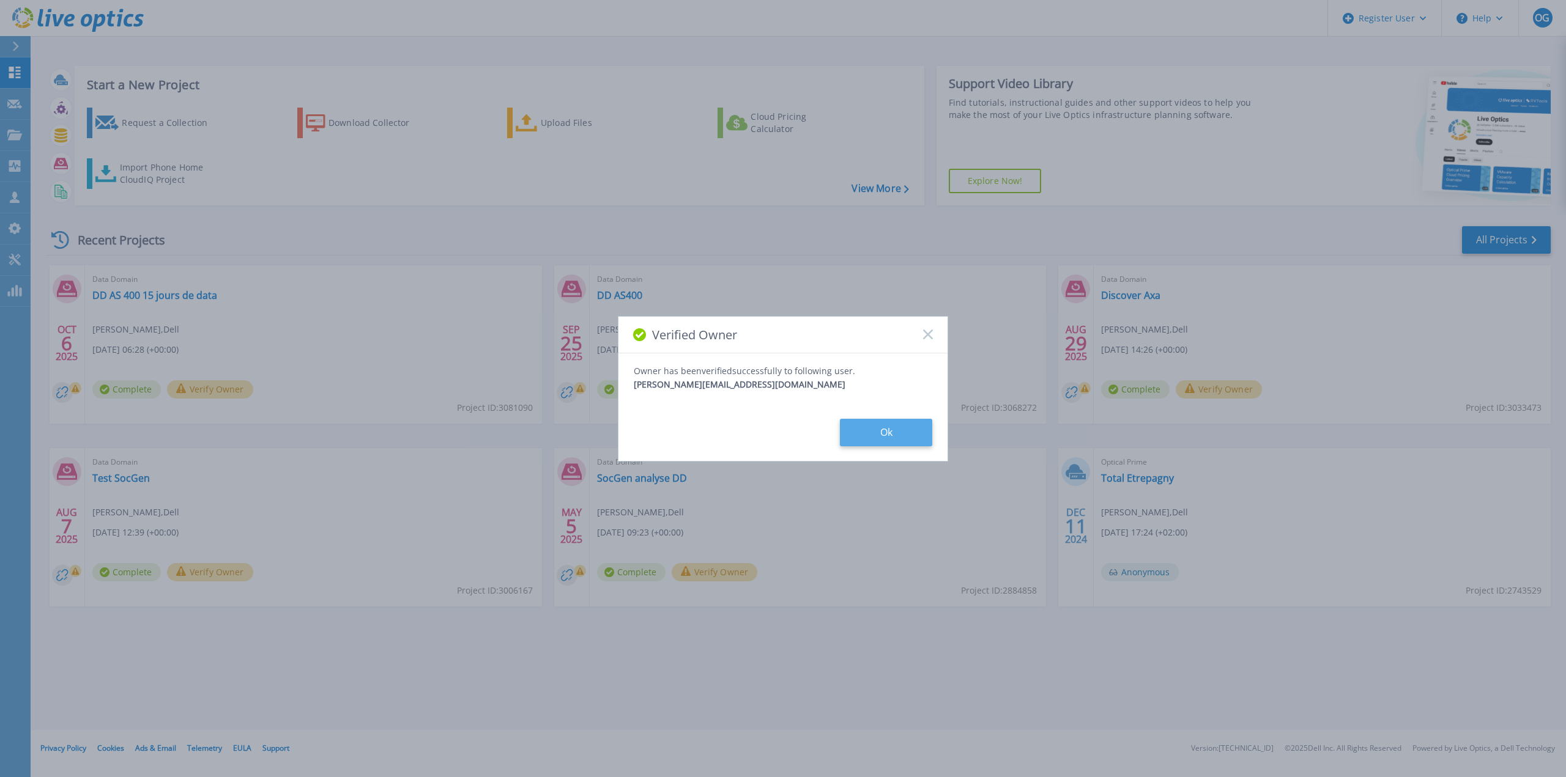
click at [893, 433] on button "Ok" at bounding box center [886, 433] width 92 height 28
